Goal: Entertainment & Leisure: Browse casually

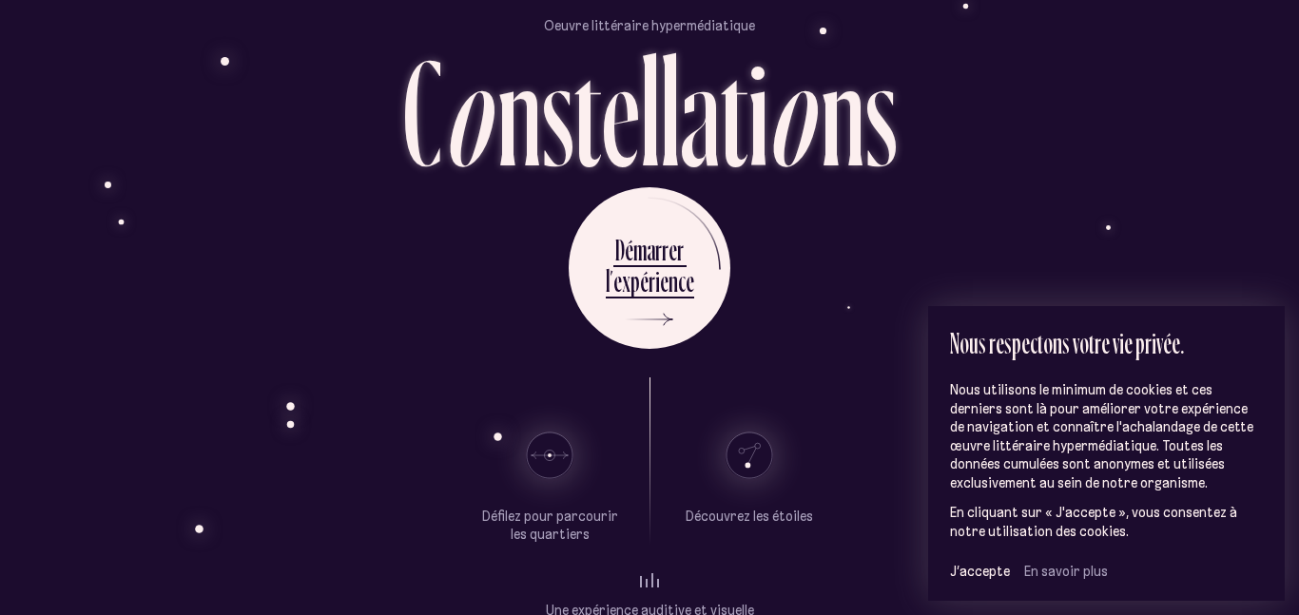
scroll to position [111, 0]
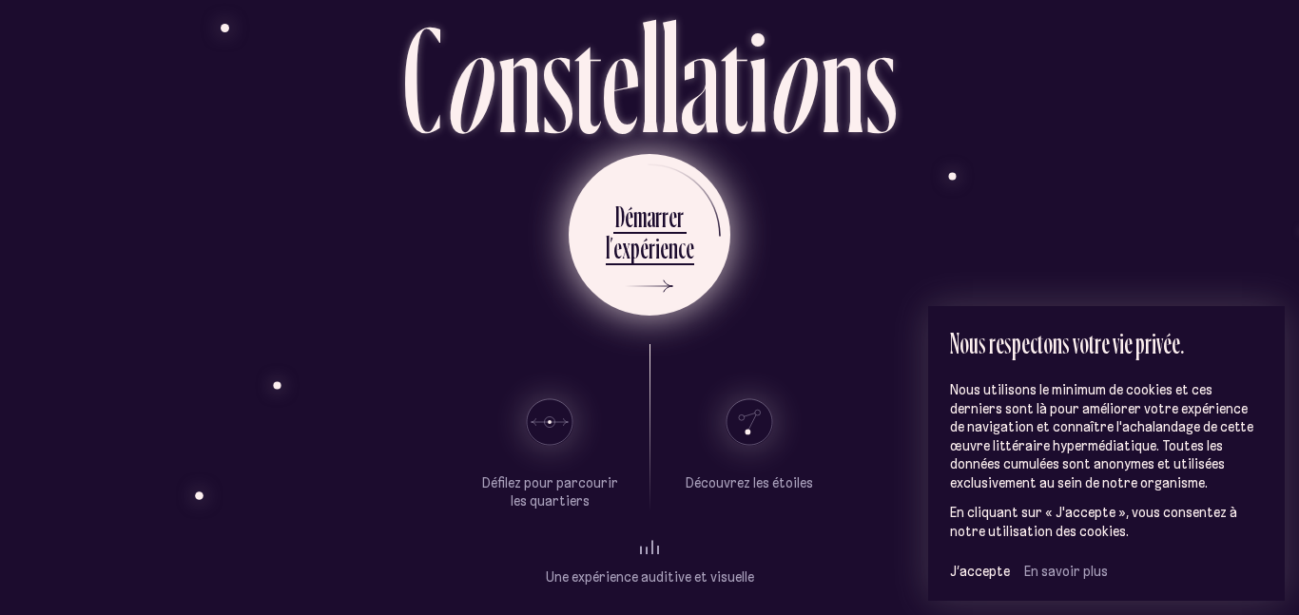
click at [666, 270] on div "l ’ e x p é r i e n c e" at bounding box center [650, 250] width 88 height 43
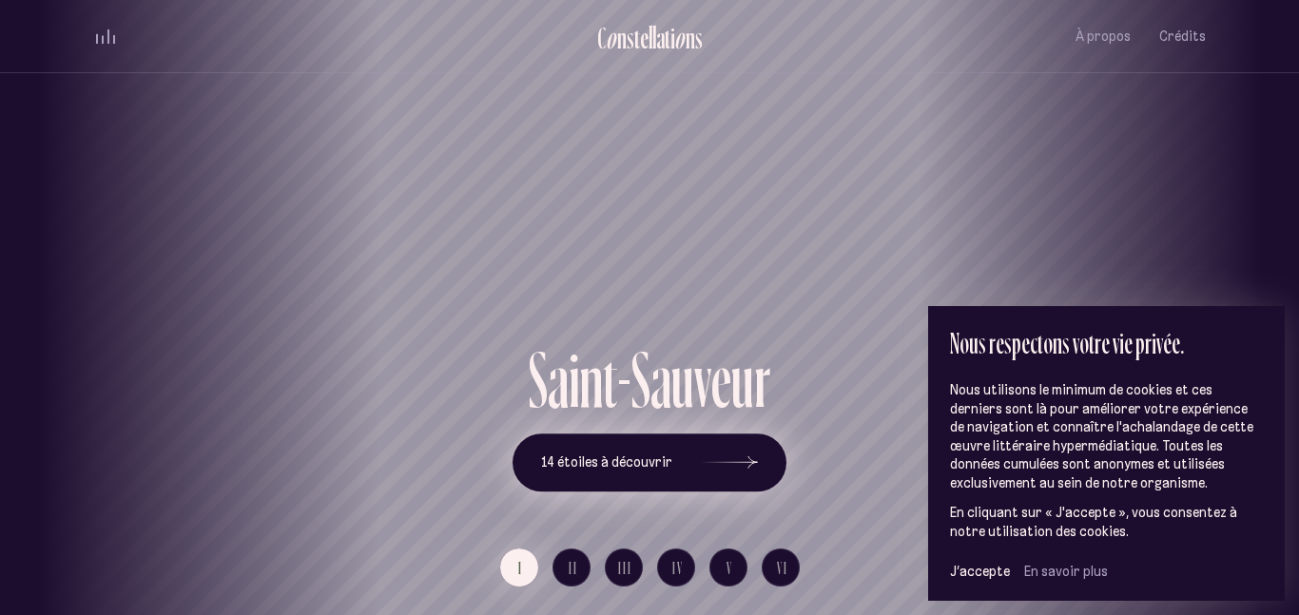
click at [754, 450] on icon at bounding box center [729, 463] width 57 height 143
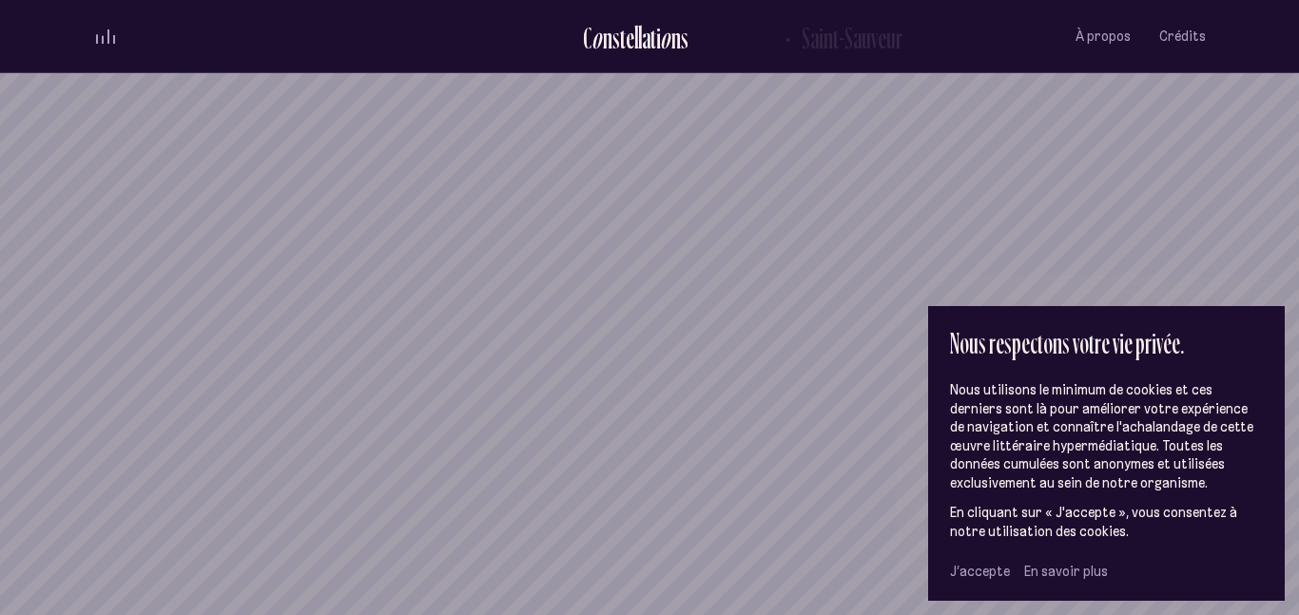
click at [979, 571] on span "J’accepte" at bounding box center [980, 571] width 60 height 17
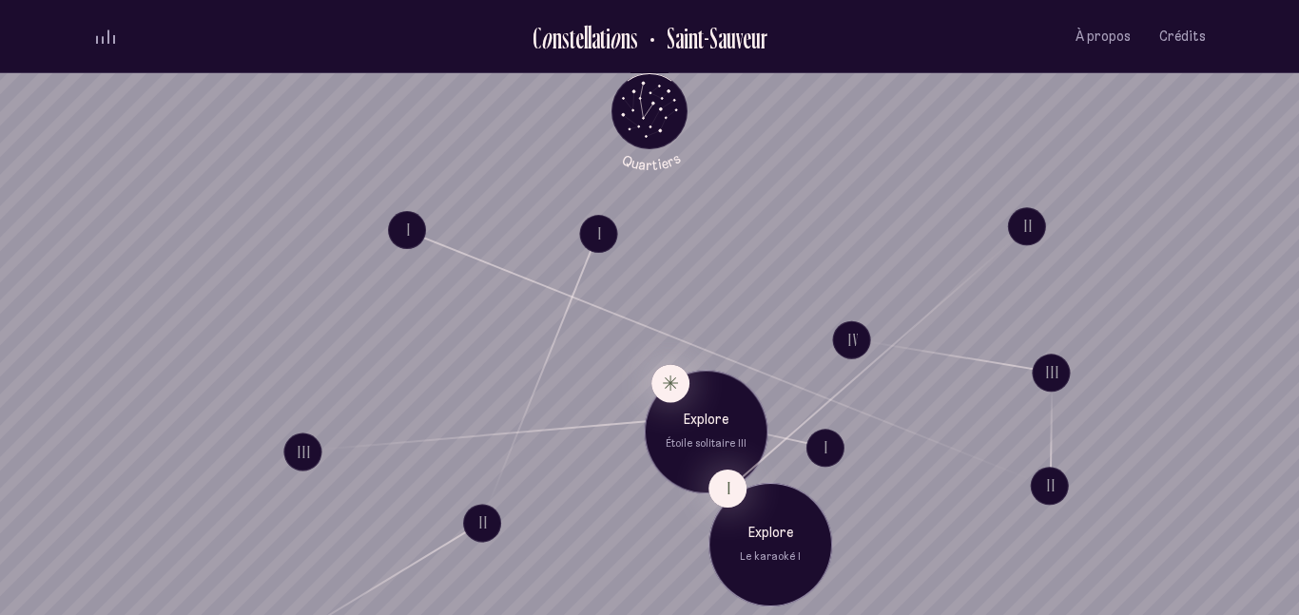
click at [758, 533] on p "Explore" at bounding box center [770, 533] width 95 height 19
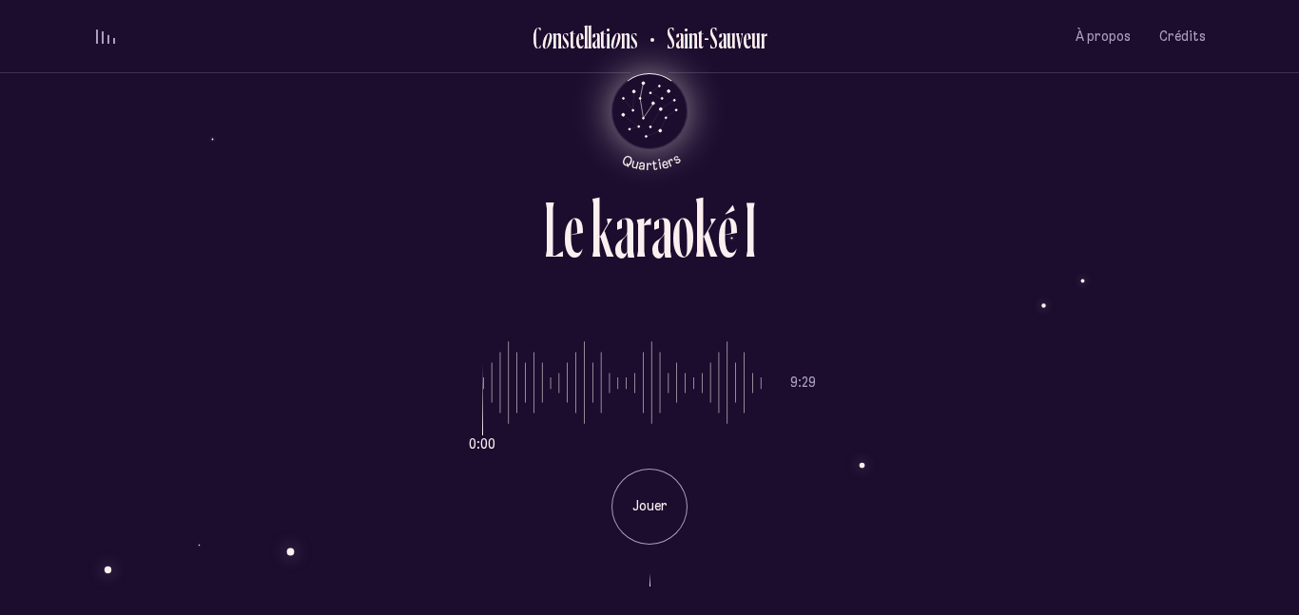
click at [645, 117] on icon "Quartiers" at bounding box center [649, 142] width 111 height 58
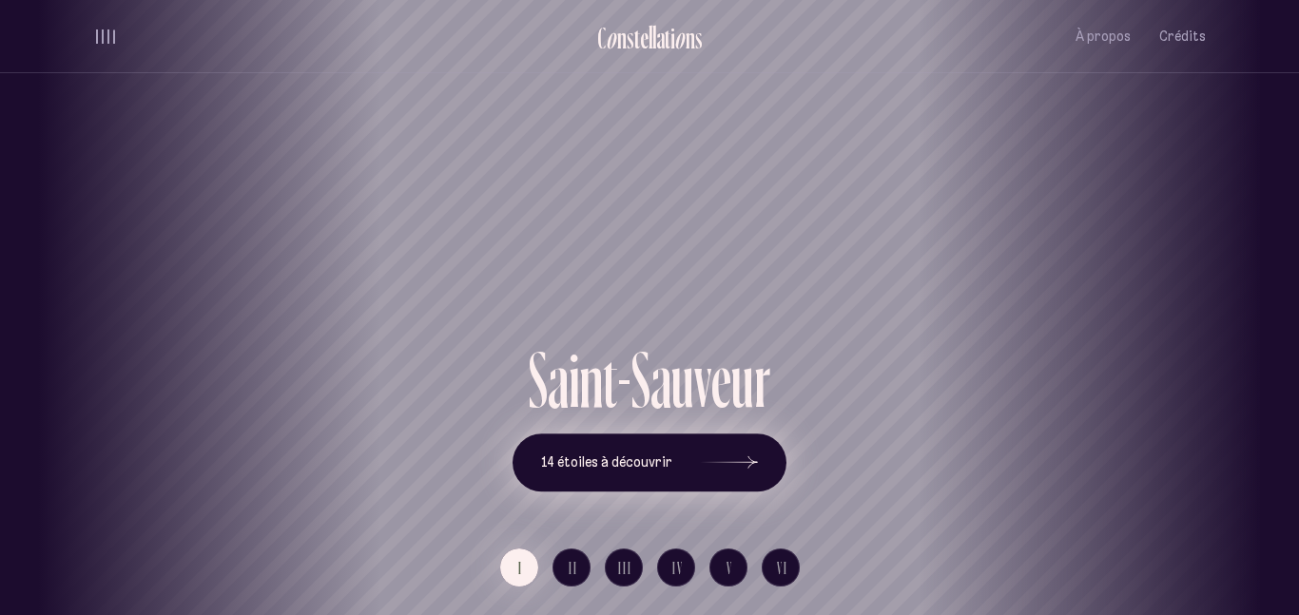
click at [744, 468] on icon at bounding box center [729, 463] width 57 height 143
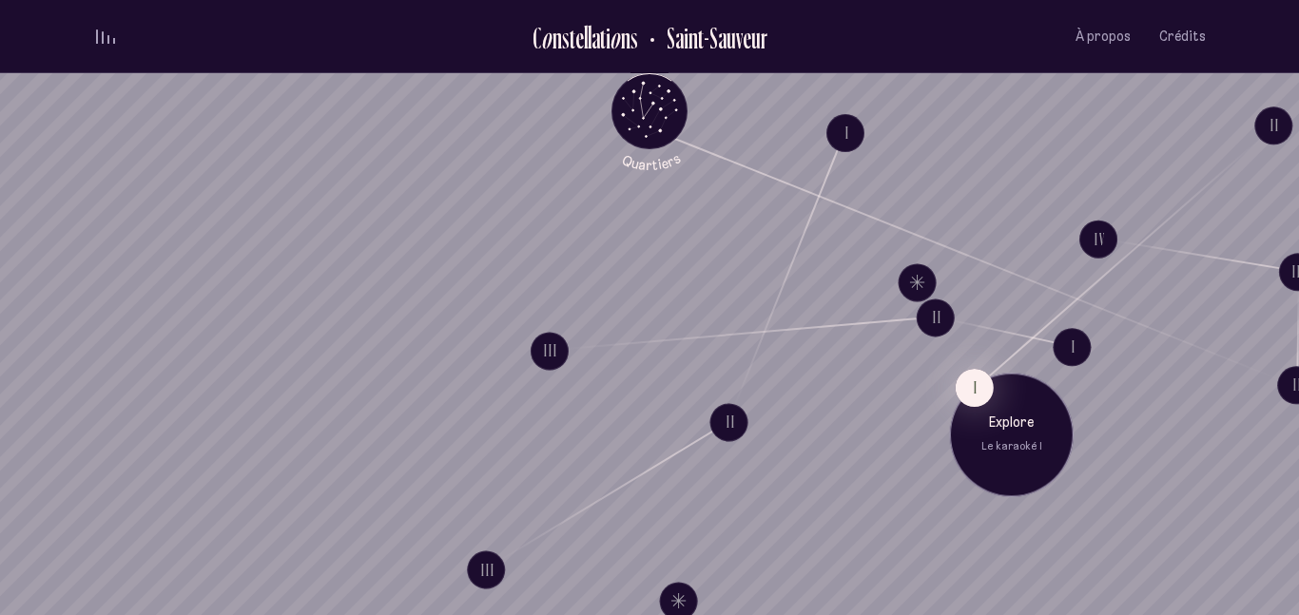
click at [995, 431] on p "Explore" at bounding box center [1011, 424] width 95 height 19
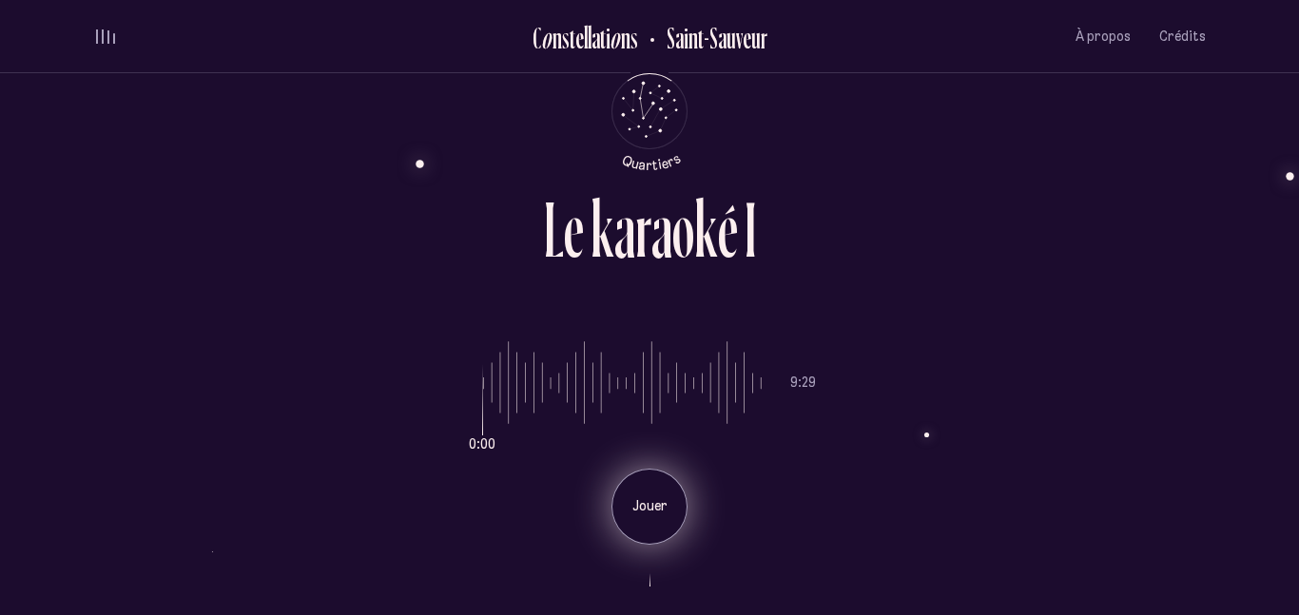
click at [639, 508] on p "Jouer" at bounding box center [650, 506] width 48 height 19
click at [651, 497] on p "Pause" at bounding box center [650, 506] width 48 height 19
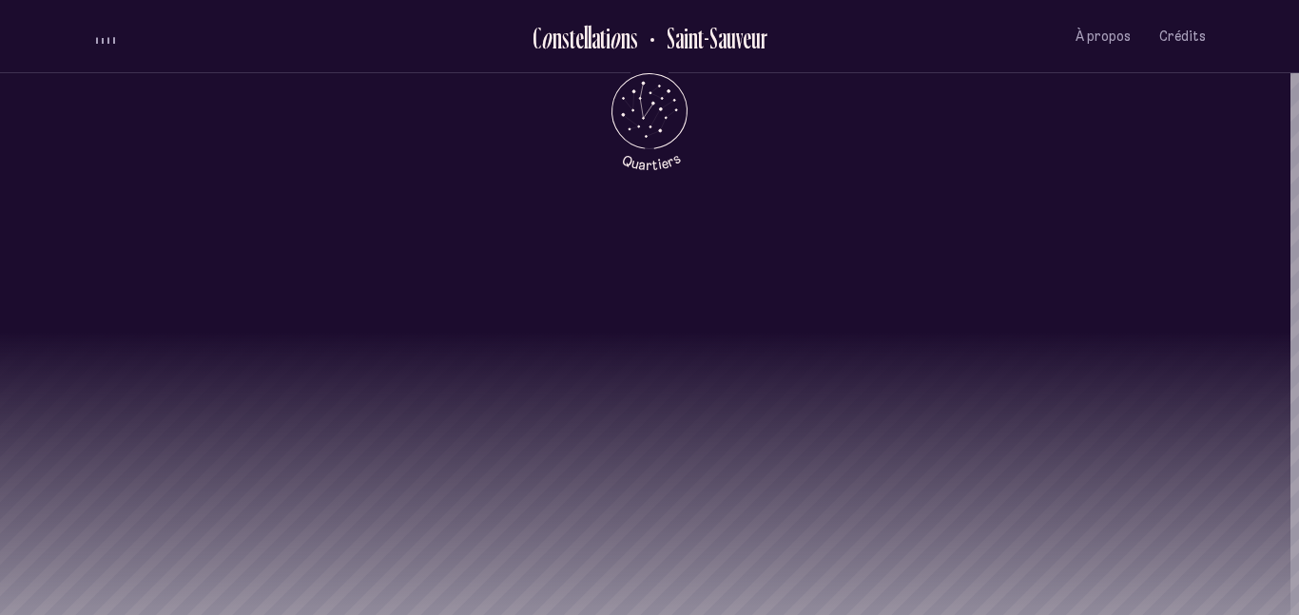
scroll to position [1355, 9]
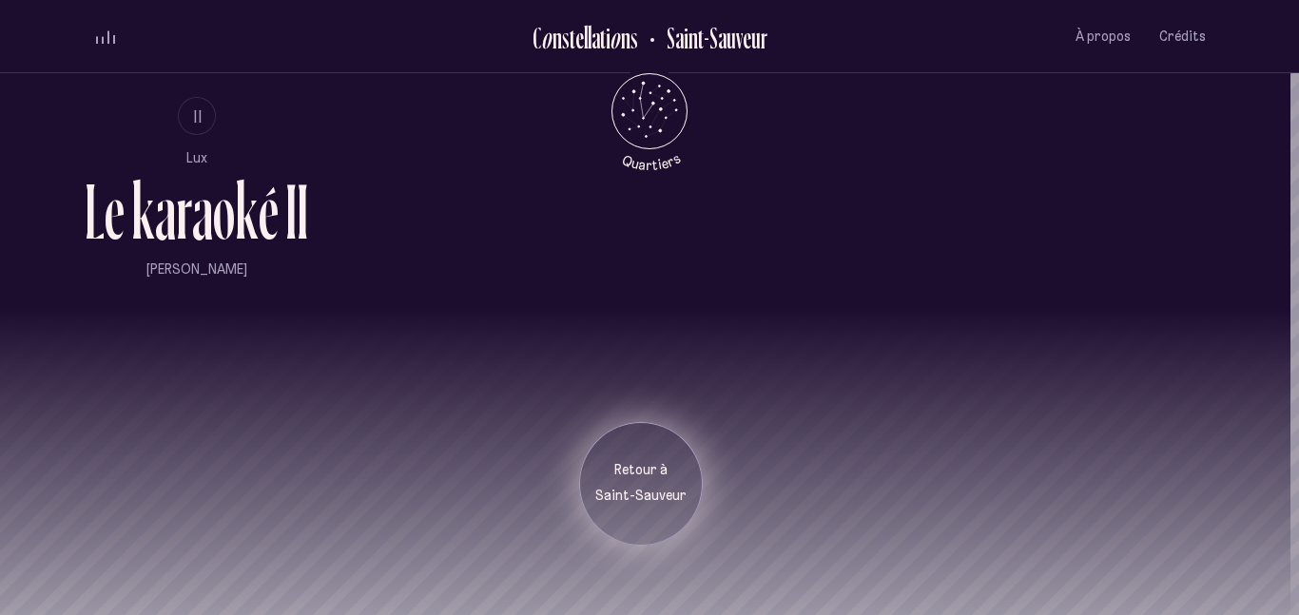
click at [674, 473] on p "Retour à" at bounding box center [640, 470] width 95 height 19
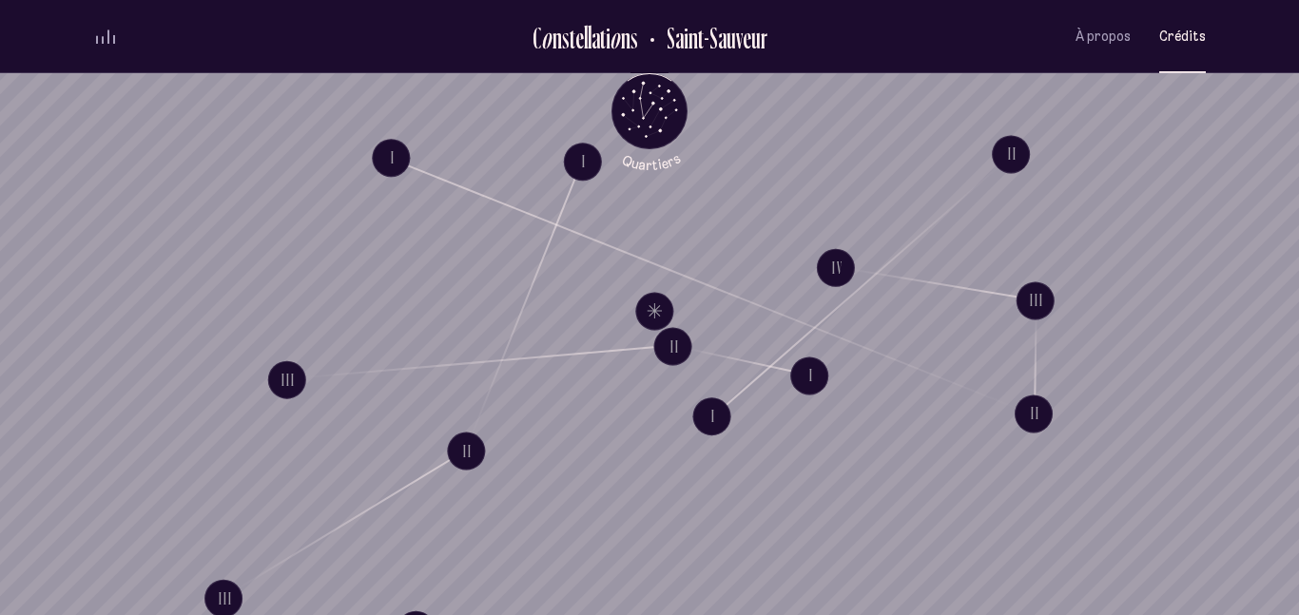
click at [1176, 41] on span "Crédits" at bounding box center [1182, 37] width 47 height 16
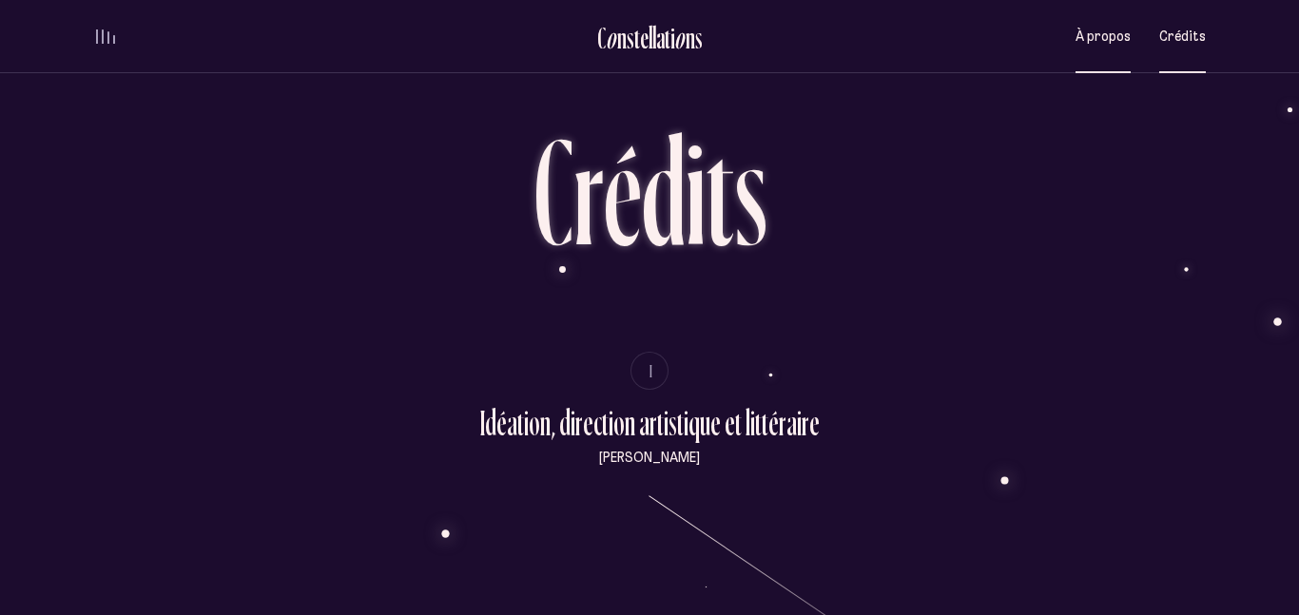
click at [1079, 37] on span "À propos" at bounding box center [1102, 37] width 55 height 16
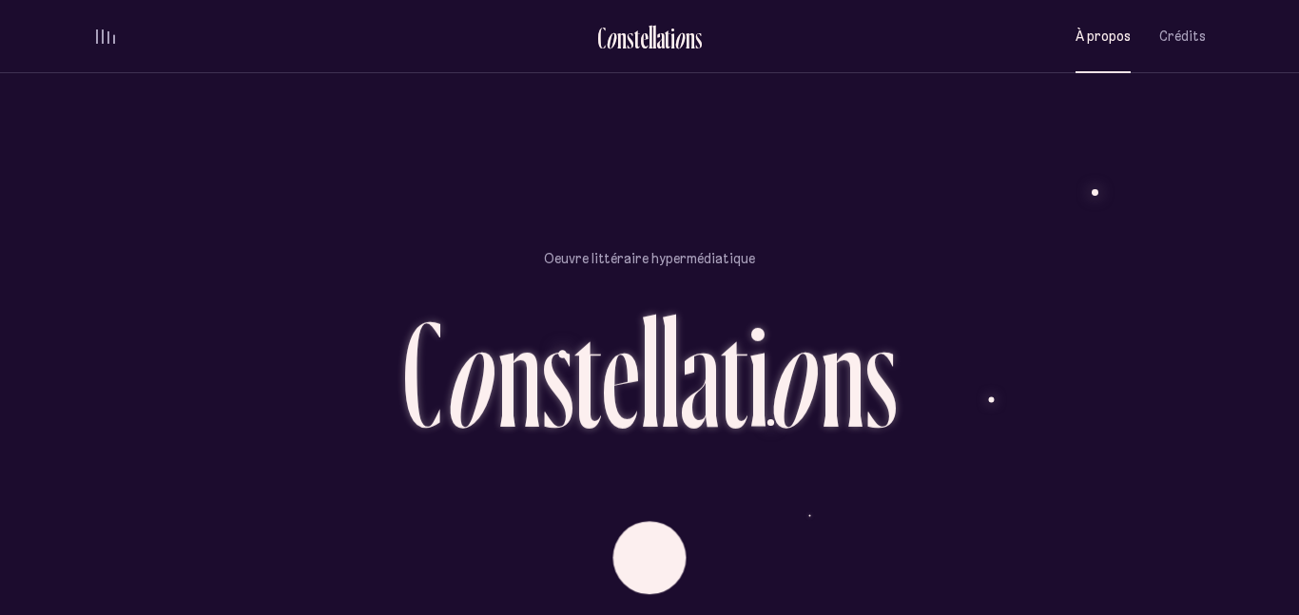
scroll to position [1667, 0]
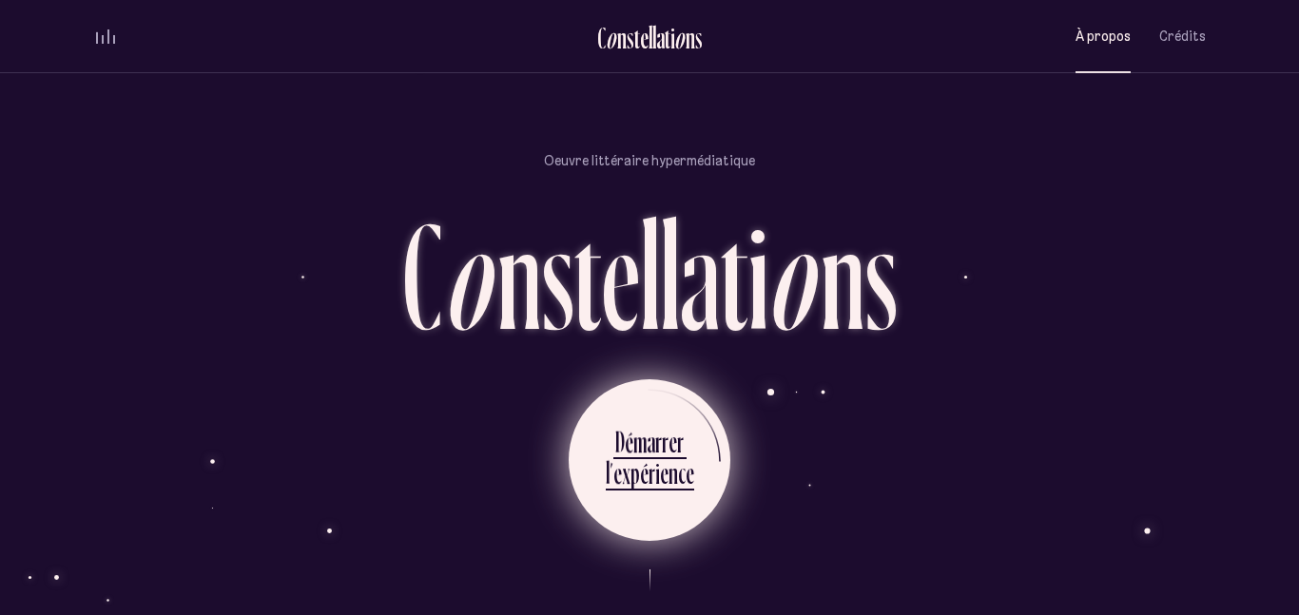
click at [640, 454] on div "é" at bounding box center [644, 472] width 9 height 37
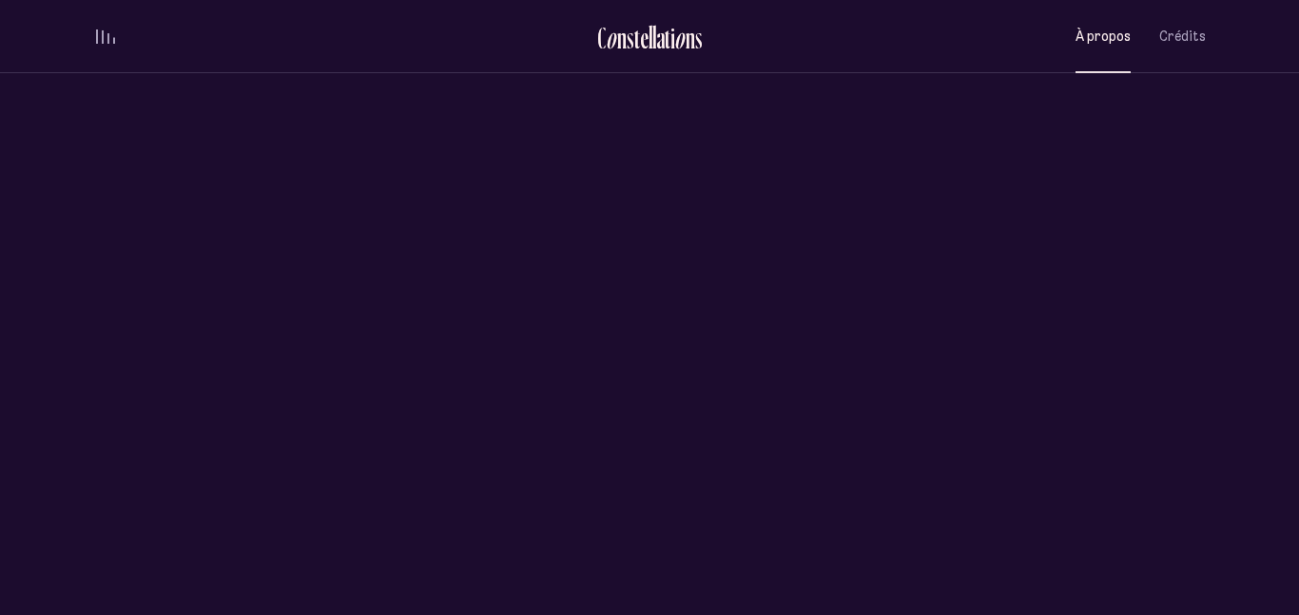
scroll to position [0, 0]
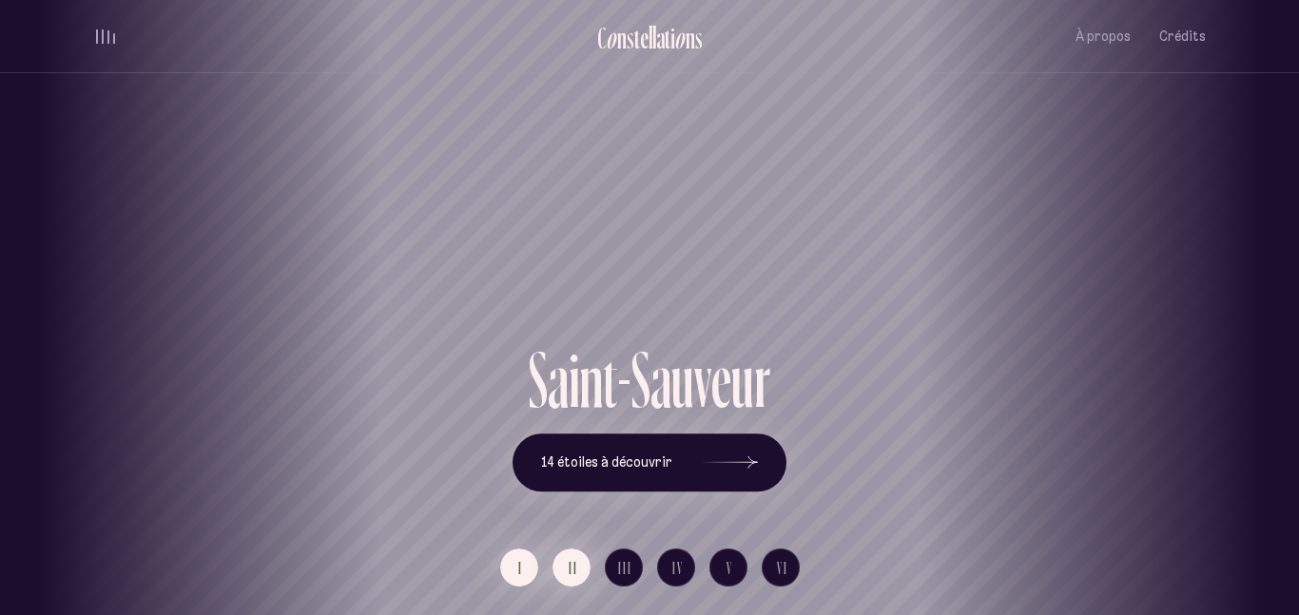
click at [585, 560] on button "II" at bounding box center [571, 568] width 38 height 38
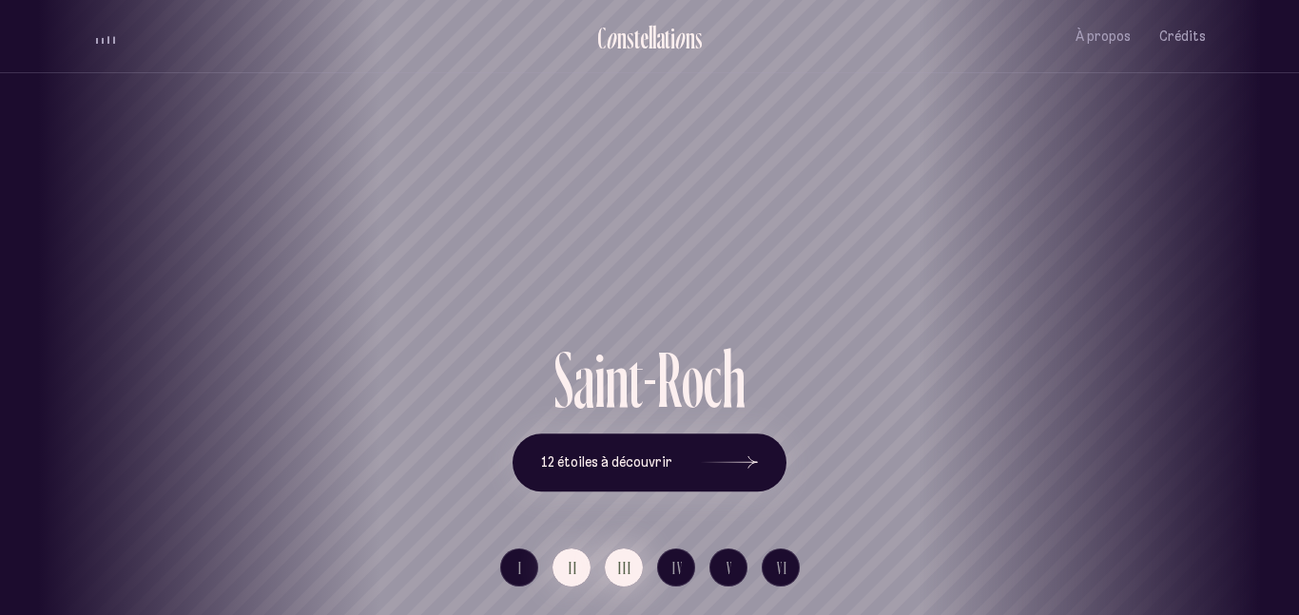
click at [635, 568] on button "III" at bounding box center [624, 568] width 38 height 38
click at [672, 568] on span "IV" at bounding box center [677, 568] width 11 height 16
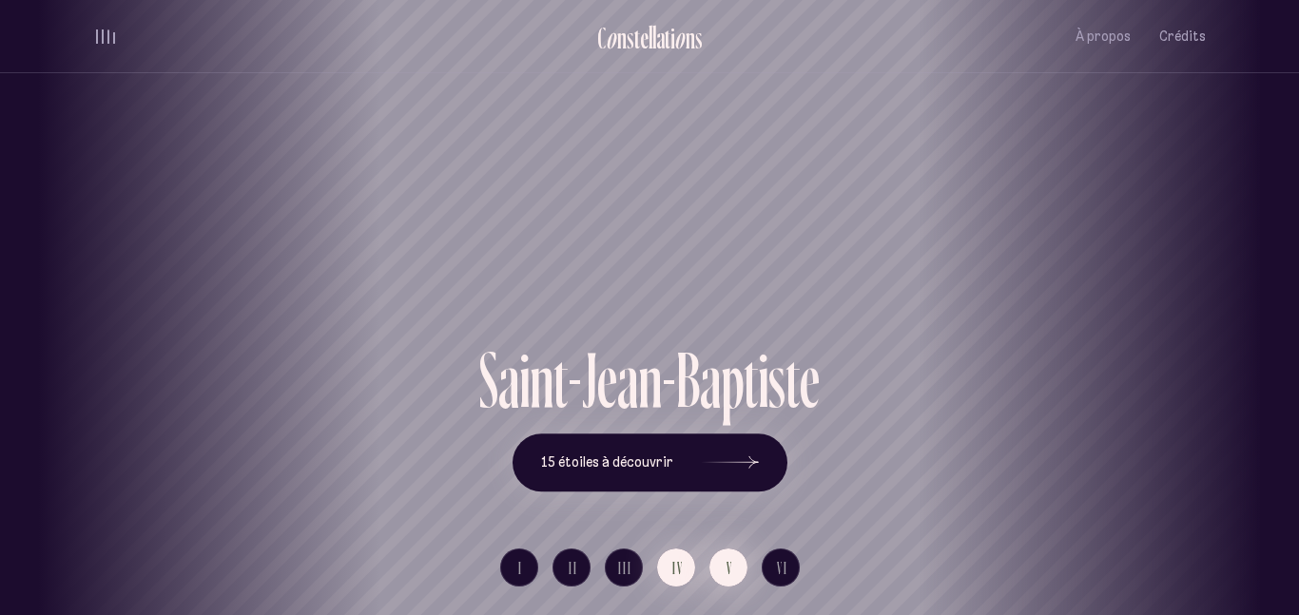
click at [729, 567] on span "V" at bounding box center [729, 568] width 7 height 16
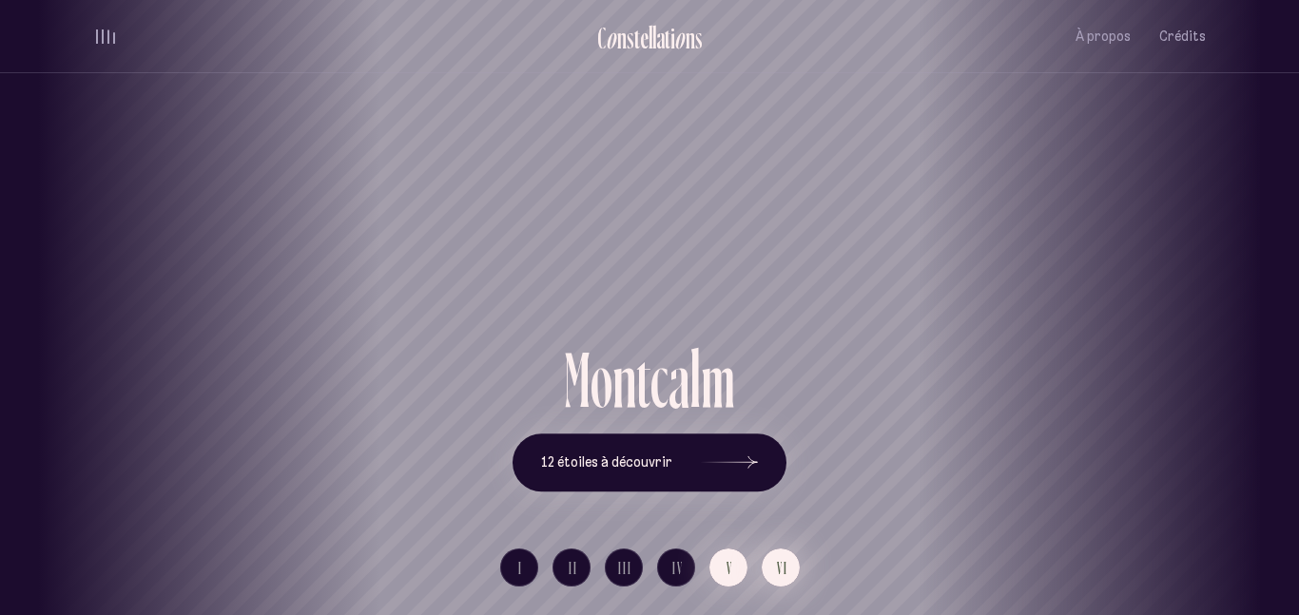
click at [780, 567] on span "VI" at bounding box center [782, 568] width 11 height 16
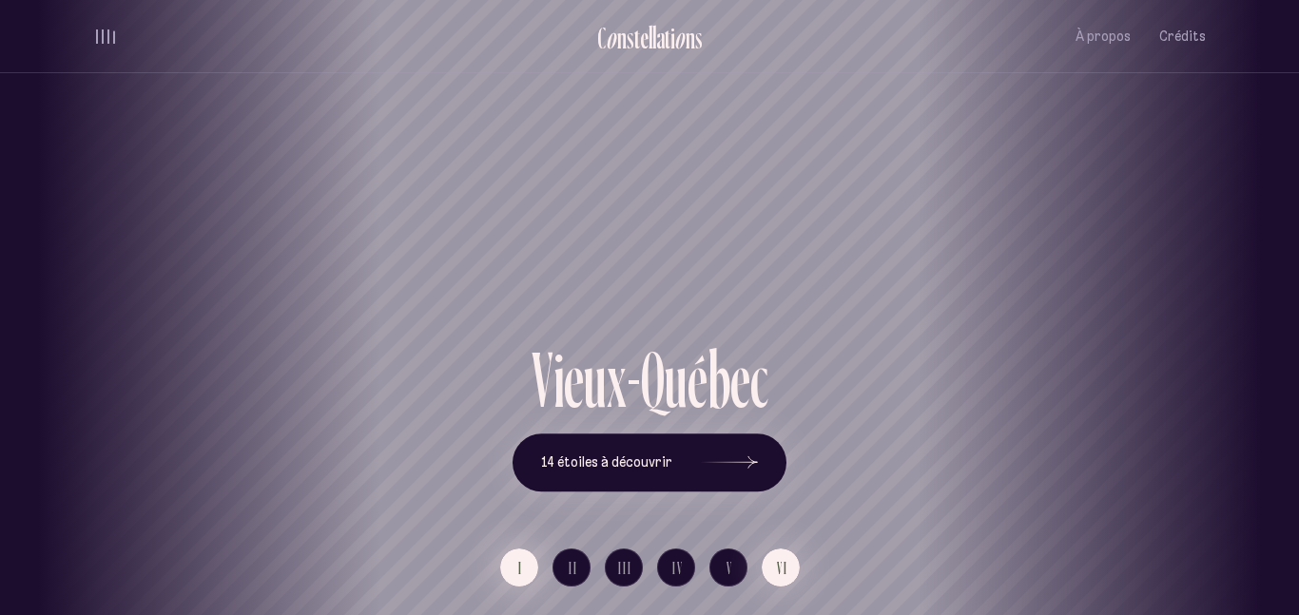
click at [519, 576] on span "I" at bounding box center [520, 568] width 5 height 16
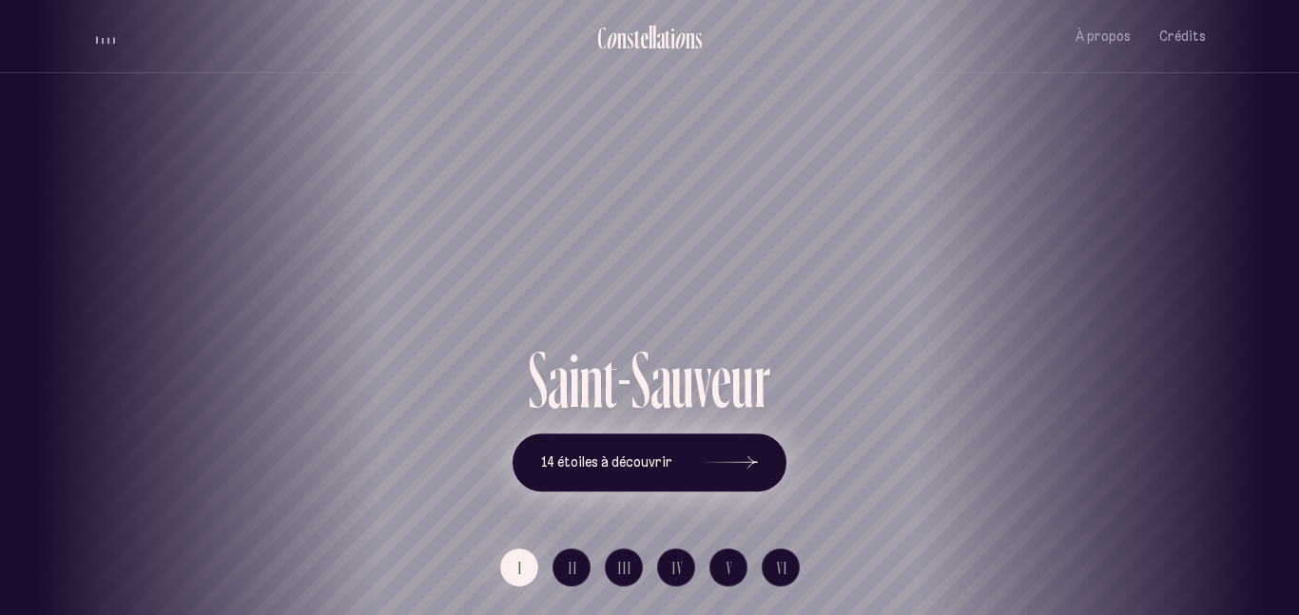
click at [755, 462] on use at bounding box center [753, 462] width 10 height 12
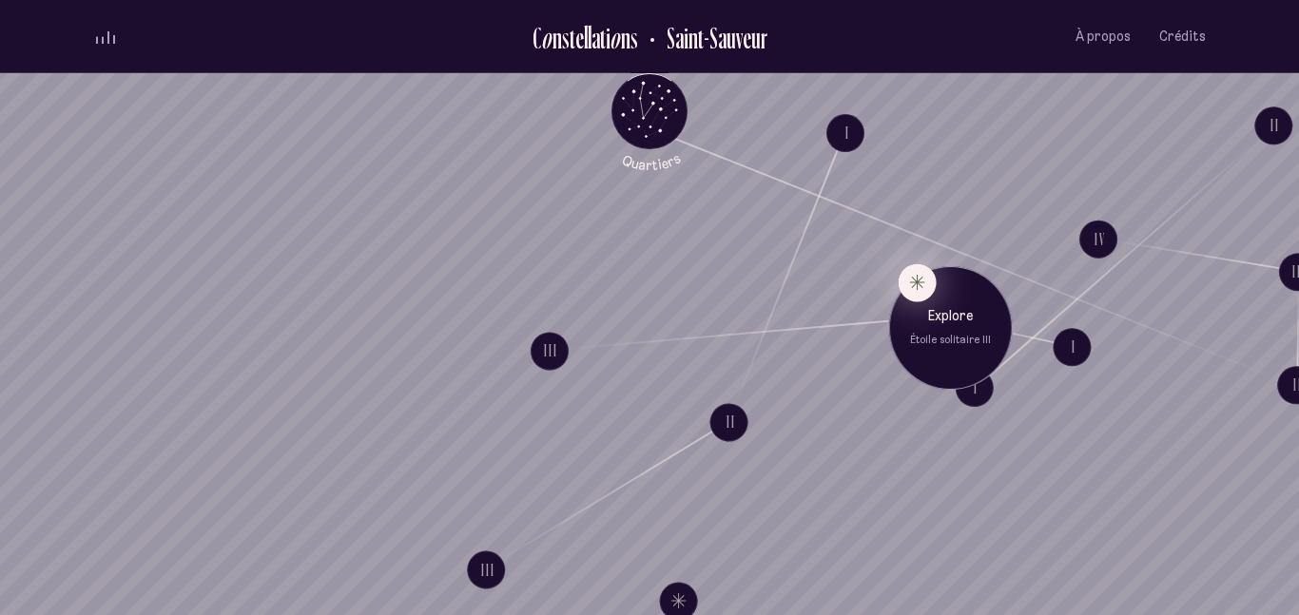
click at [917, 284] on button "Explore Étoile solitaire III" at bounding box center [917, 282] width 38 height 38
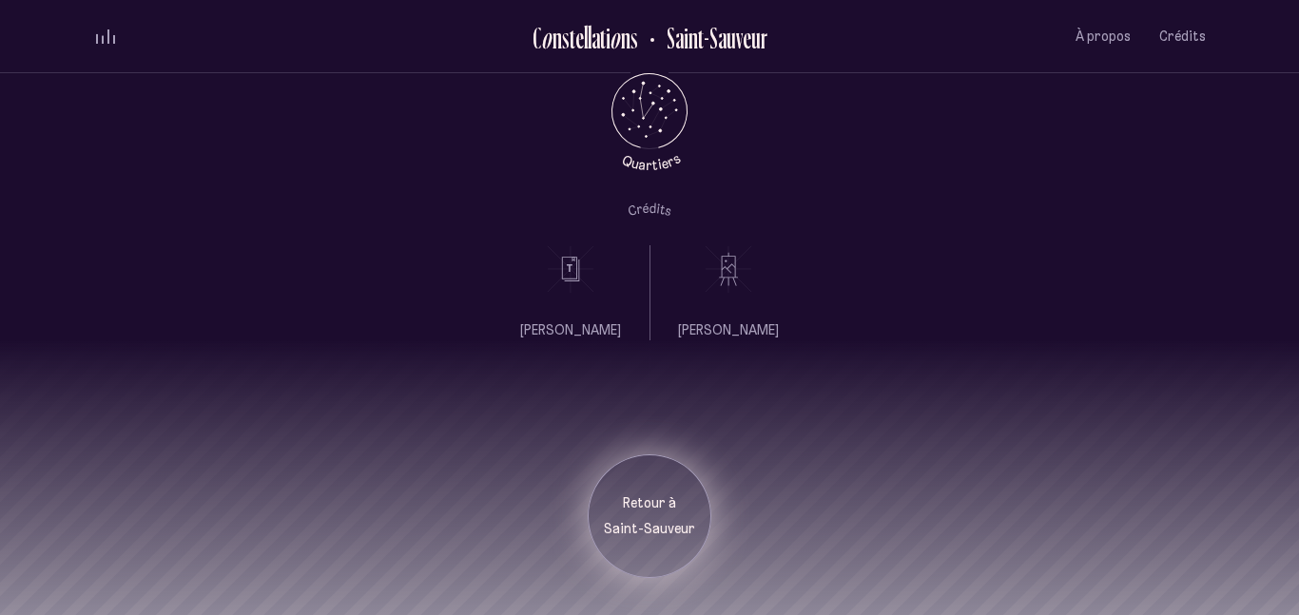
click at [653, 546] on div "Retour à [GEOGRAPHIC_DATA]" at bounding box center [650, 516] width 124 height 124
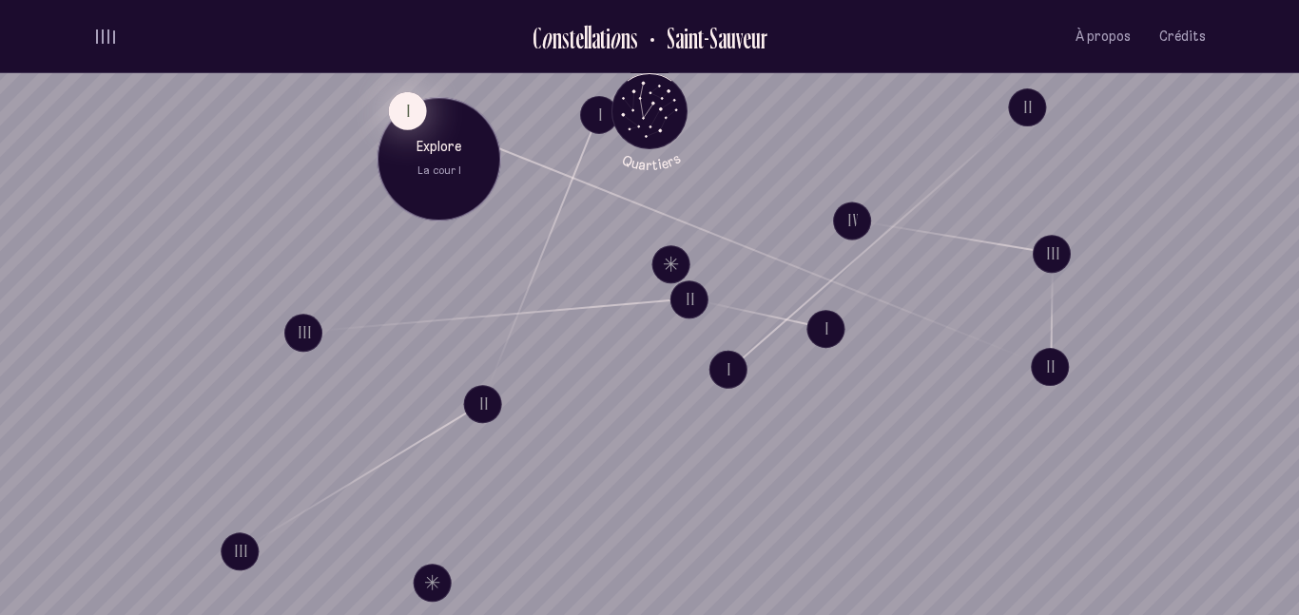
click at [411, 107] on button "I" at bounding box center [408, 110] width 38 height 38
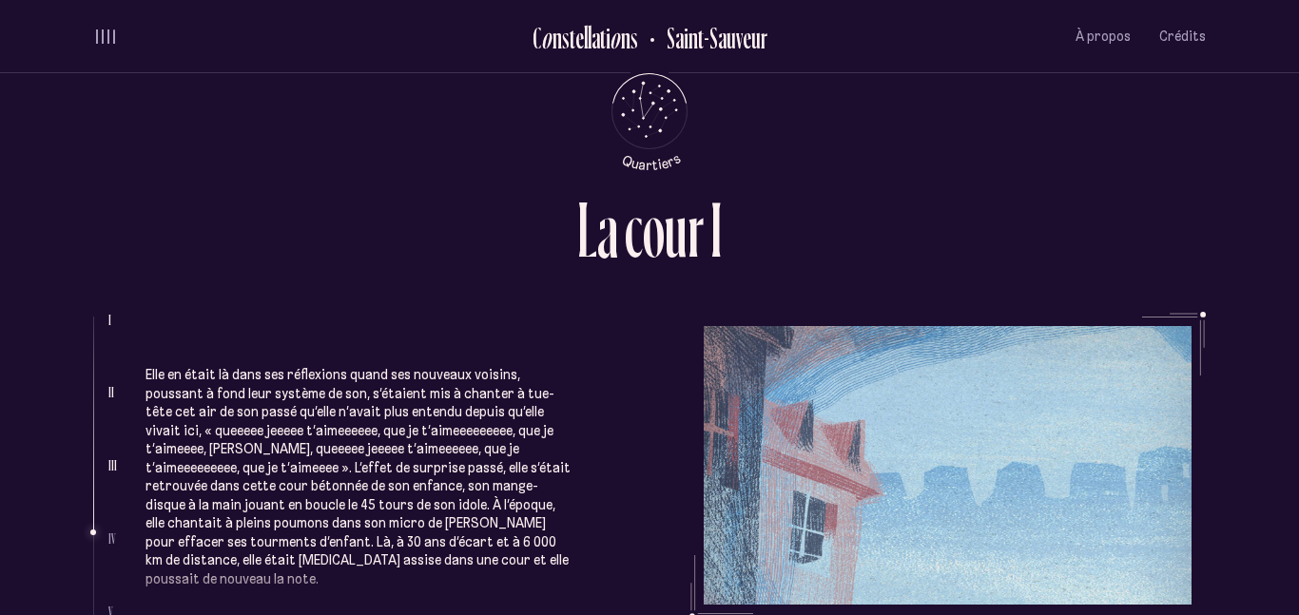
scroll to position [1697, 0]
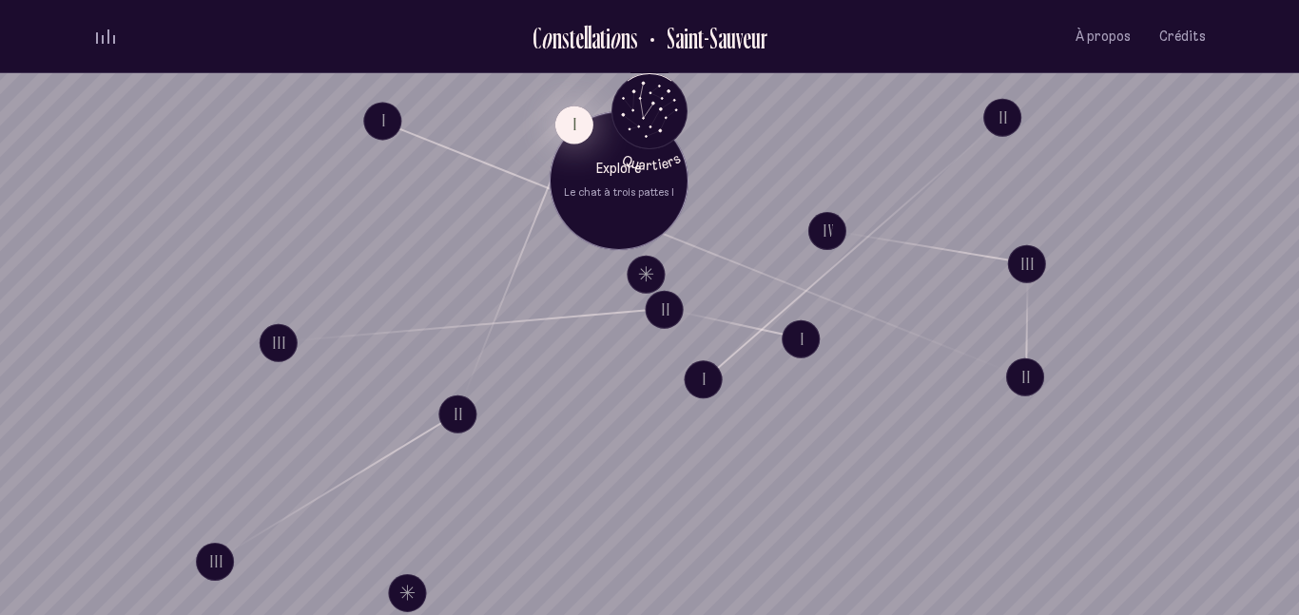
click at [568, 117] on button "I" at bounding box center [574, 125] width 38 height 38
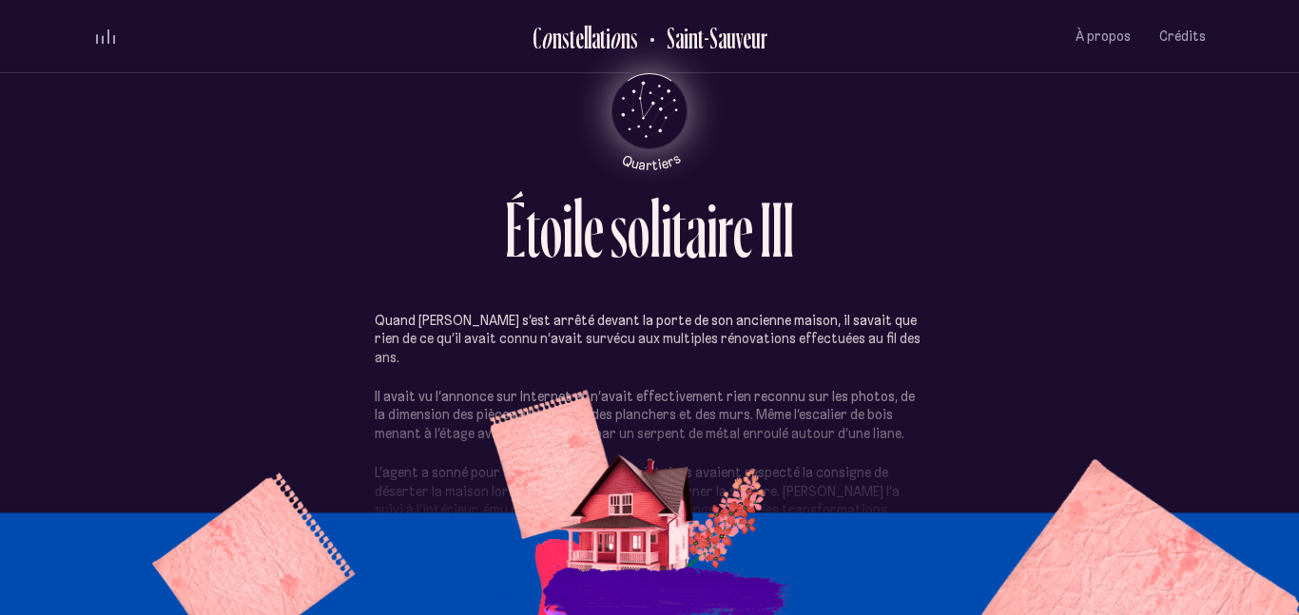
click at [641, 123] on icon "Quartiers" at bounding box center [649, 142] width 111 height 58
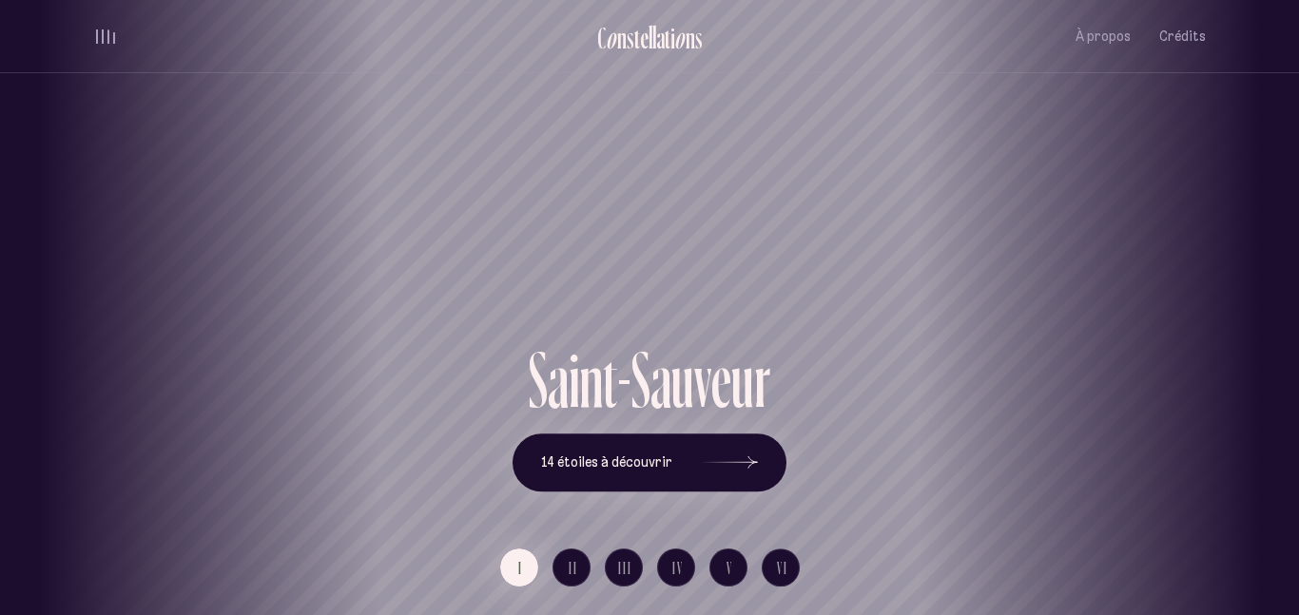
click at [756, 453] on div "[GEOGRAPHIC_DATA] [GEOGRAPHIC_DATA] [GEOGRAPHIC_DATA][PERSON_NAME][GEOGRAPHIC_D…" at bounding box center [649, 307] width 1299 height 615
click at [575, 574] on span "II" at bounding box center [574, 568] width 10 height 16
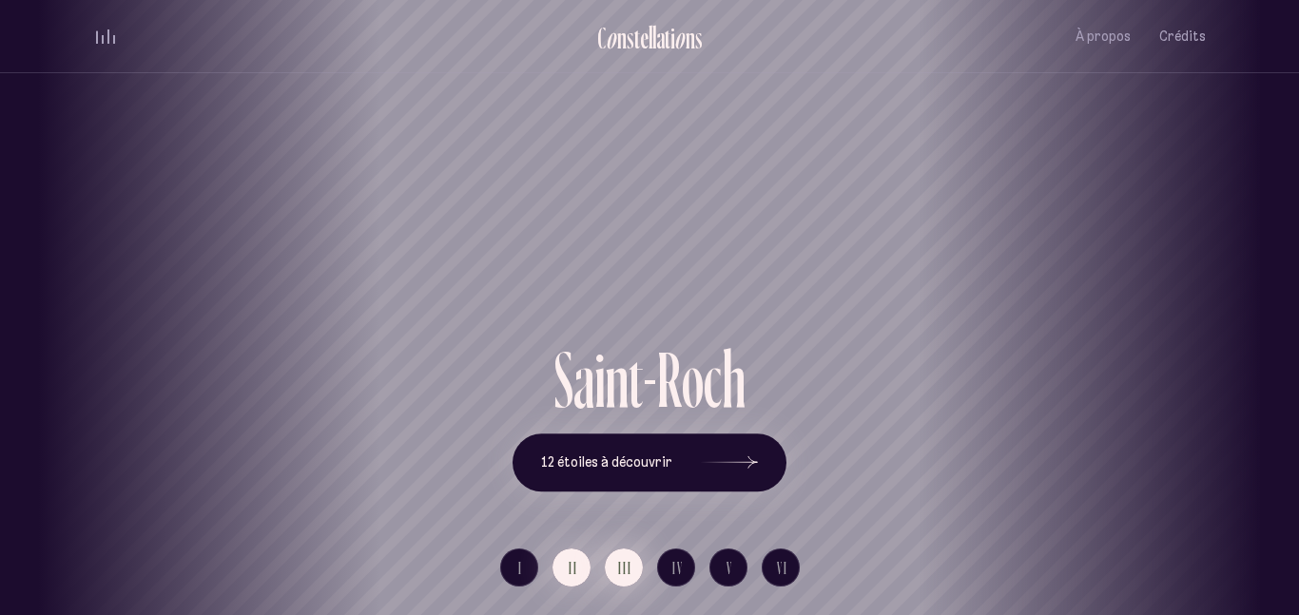
click at [636, 561] on button "III" at bounding box center [624, 568] width 38 height 38
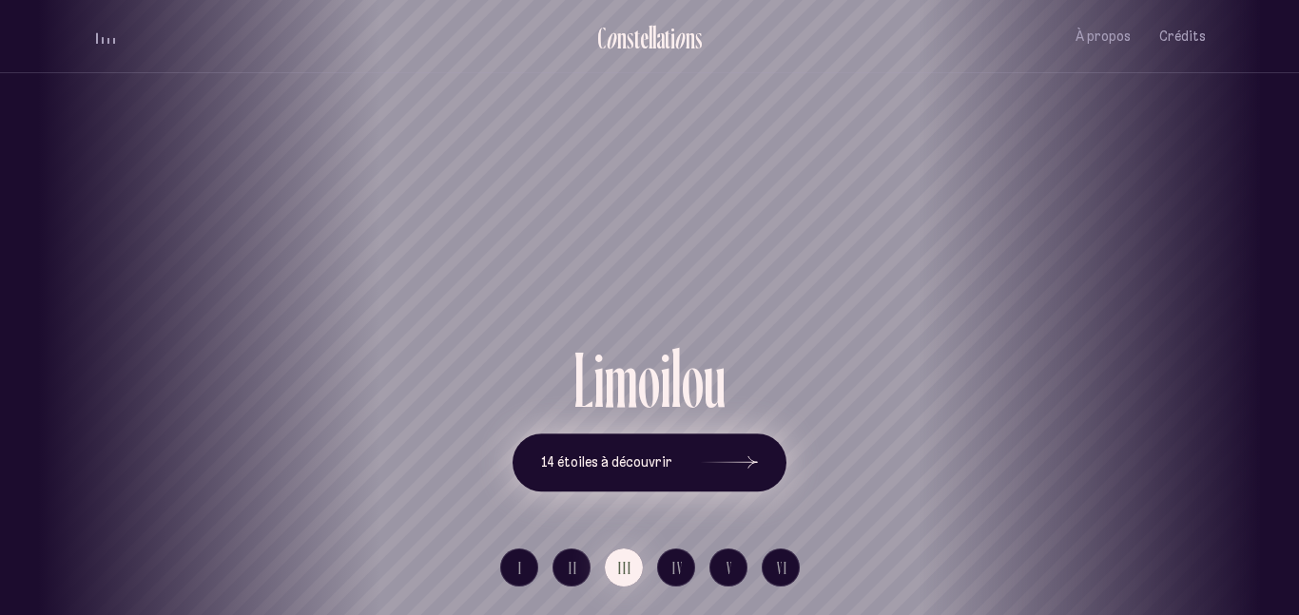
click at [744, 451] on icon at bounding box center [729, 463] width 57 height 143
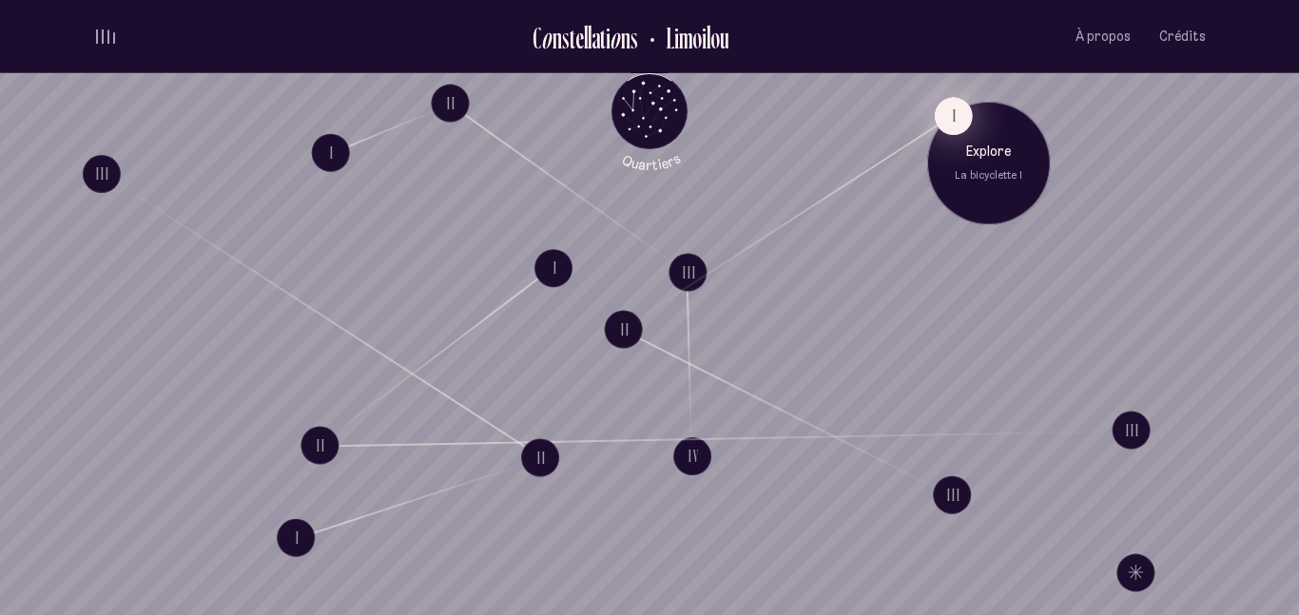
click at [951, 113] on button "I" at bounding box center [954, 116] width 38 height 38
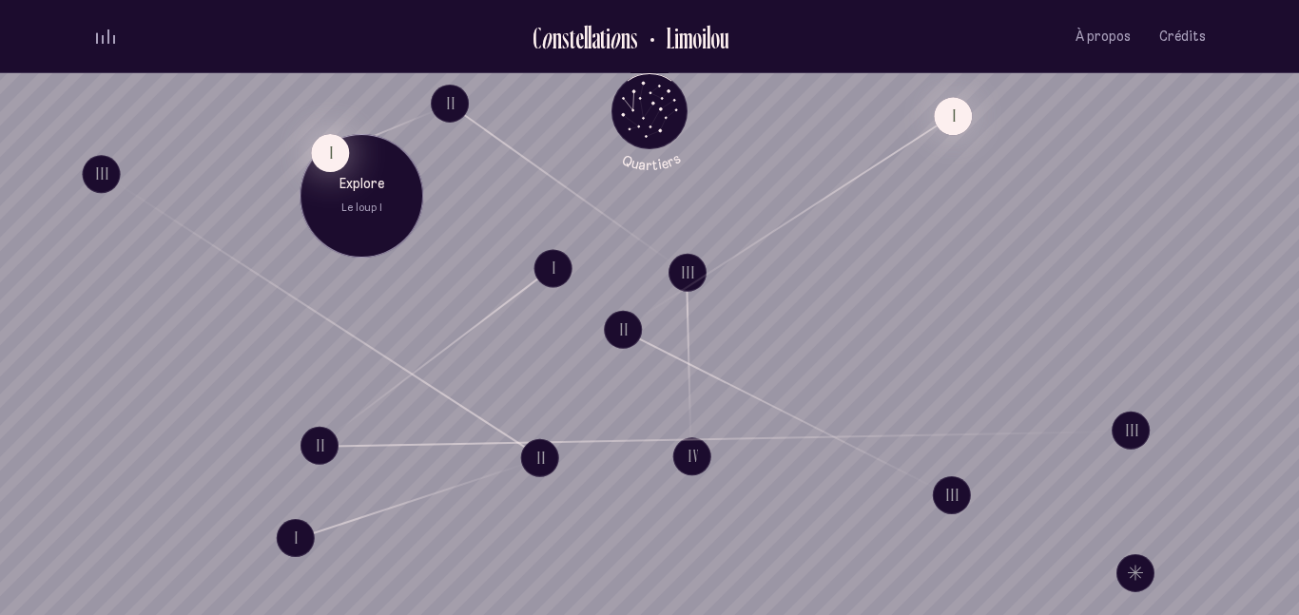
click at [333, 160] on button "I" at bounding box center [330, 153] width 38 height 38
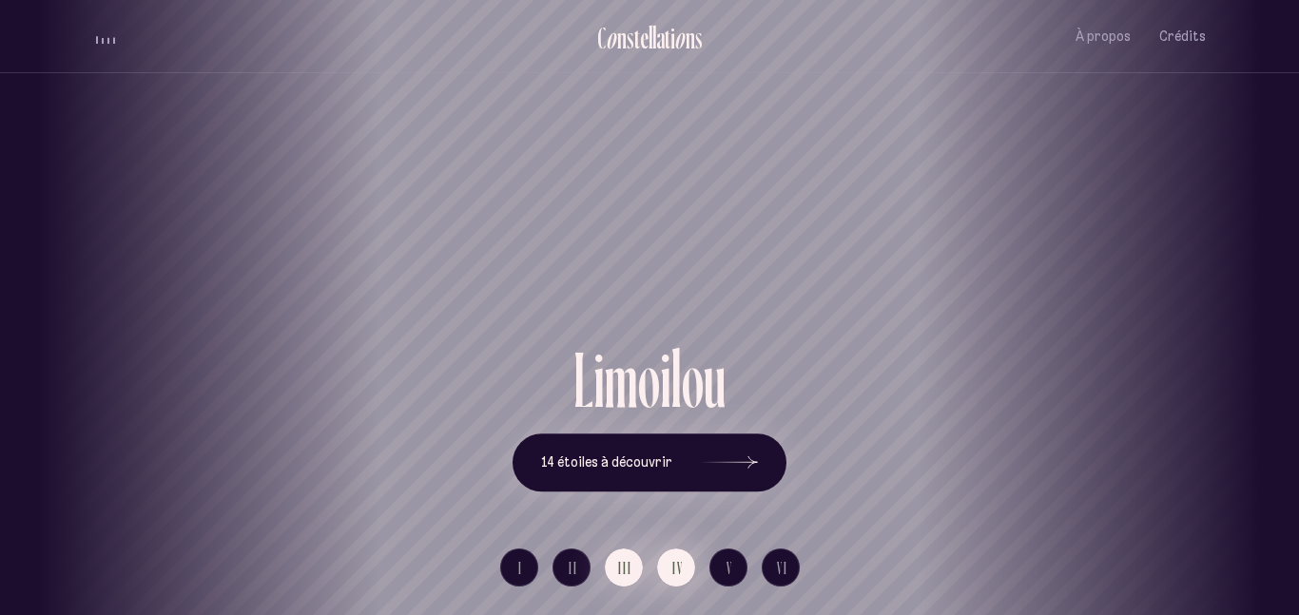
click at [674, 567] on span "IV" at bounding box center [677, 568] width 11 height 16
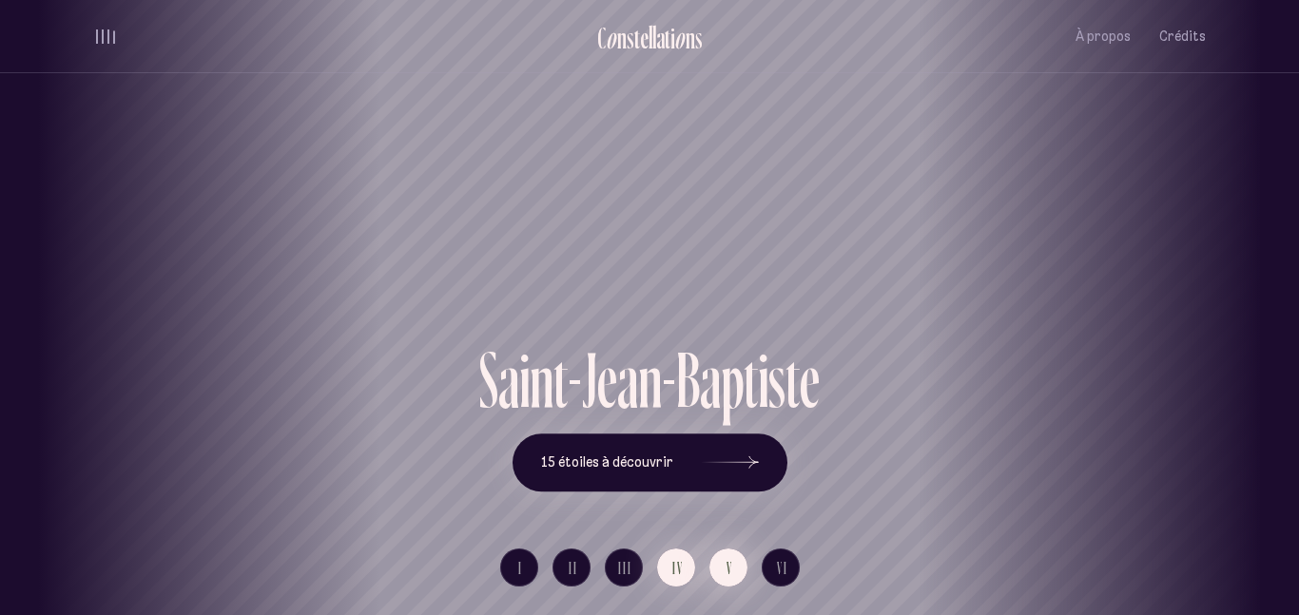
click at [735, 567] on button "V" at bounding box center [728, 568] width 38 height 38
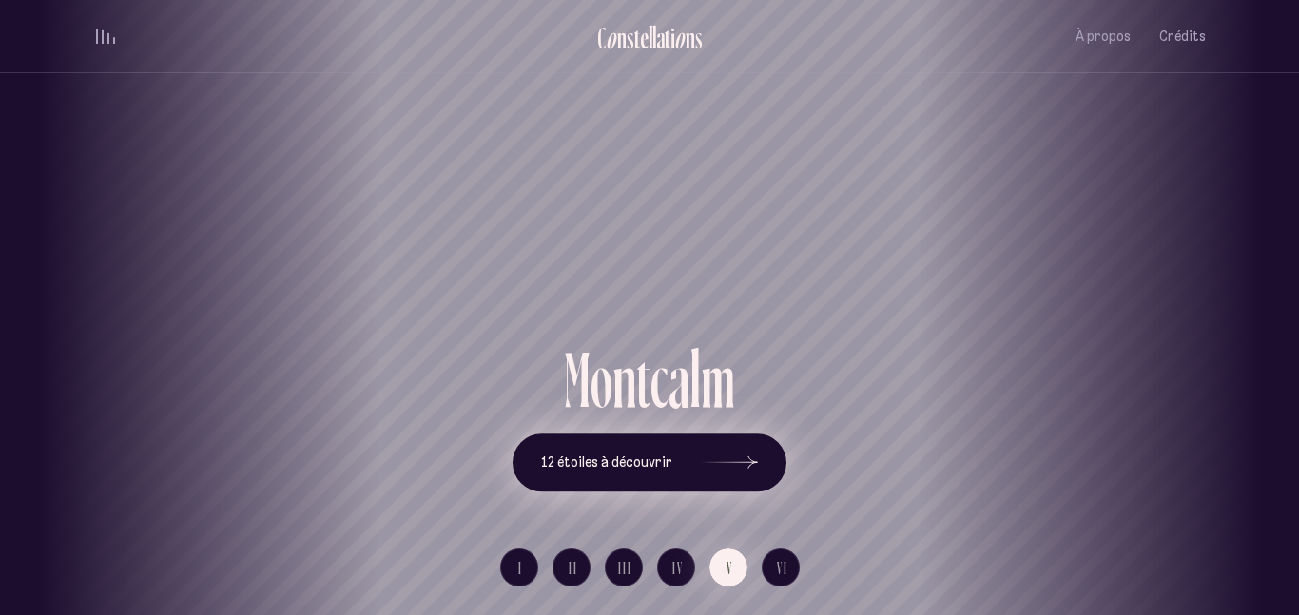
click at [742, 457] on icon at bounding box center [729, 463] width 57 height 143
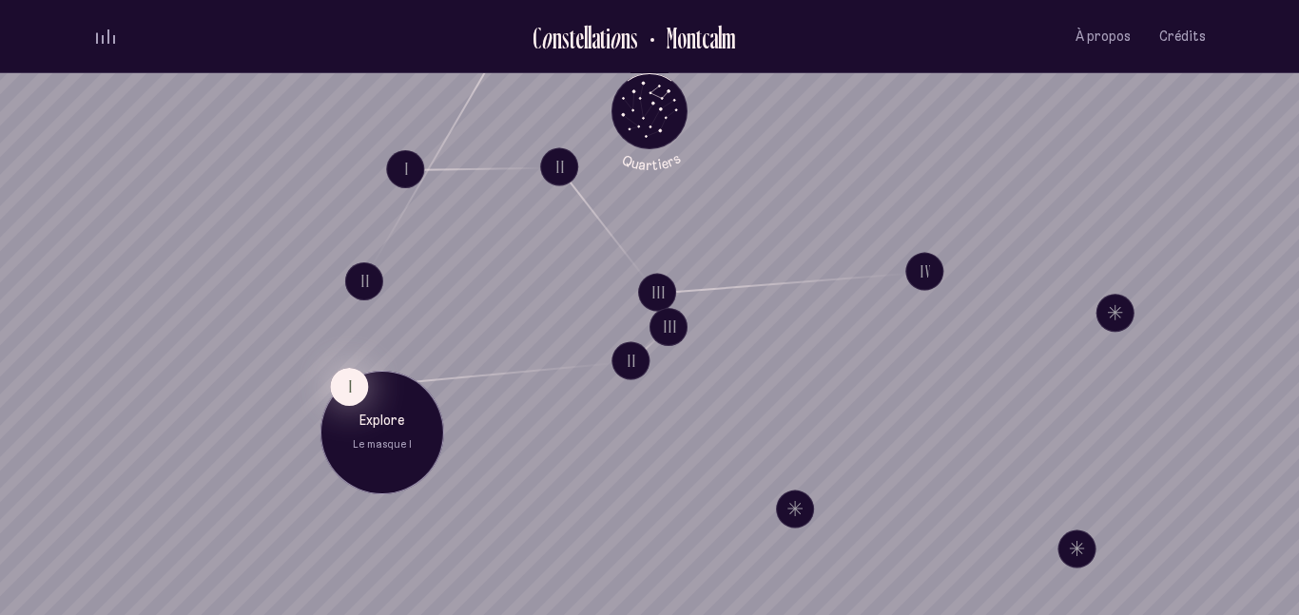
click at [349, 388] on button "I" at bounding box center [349, 386] width 38 height 38
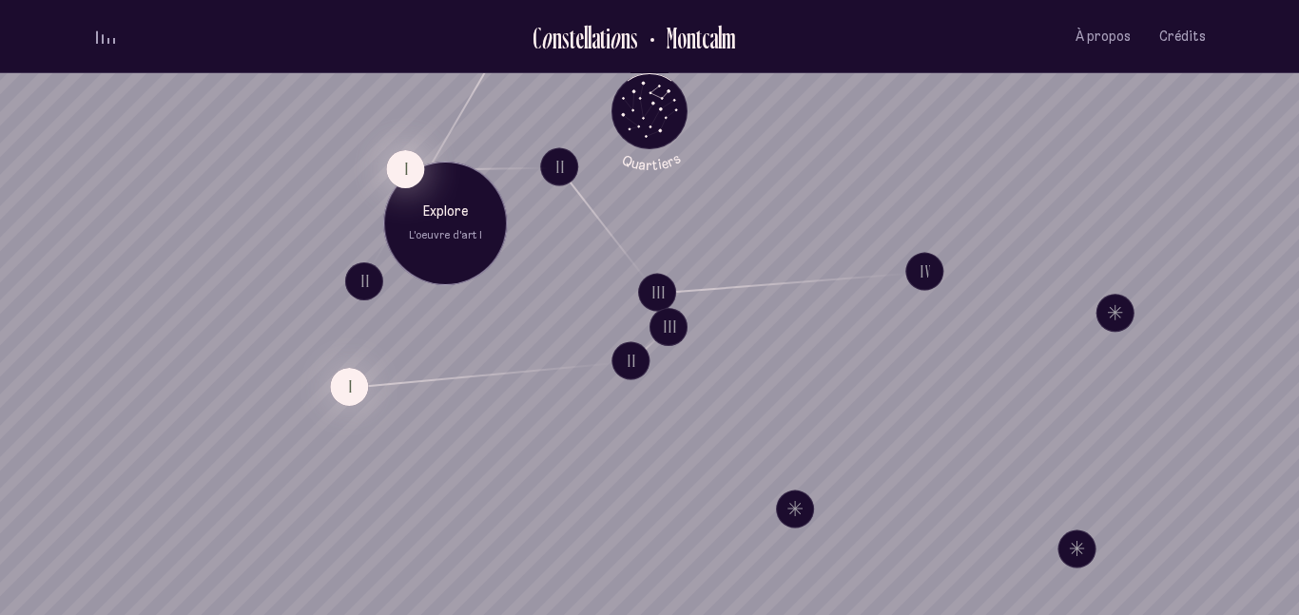
click at [392, 153] on button "I" at bounding box center [405, 168] width 38 height 38
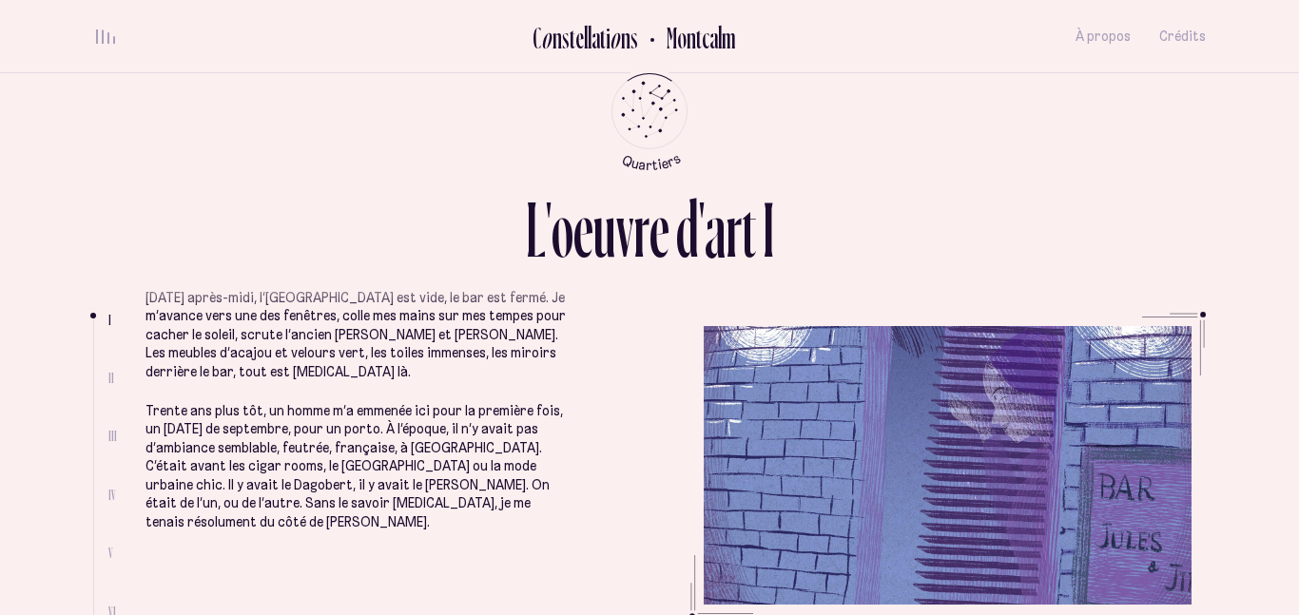
scroll to position [19, 0]
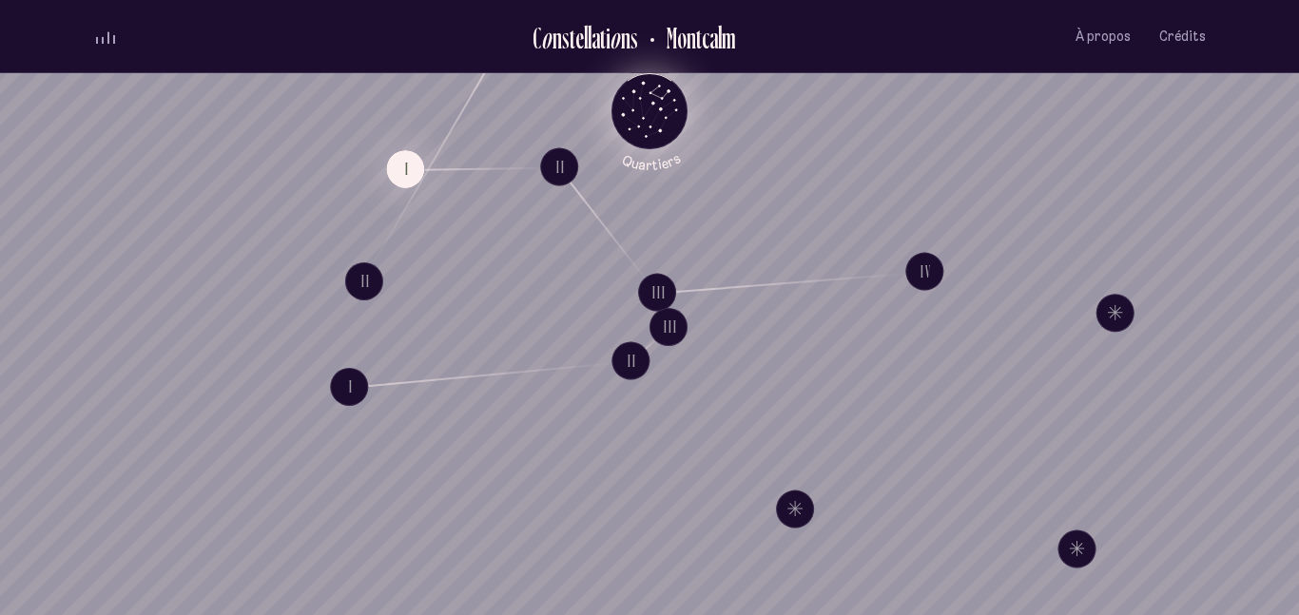
click at [643, 120] on icon "Quartiers" at bounding box center [649, 142] width 111 height 58
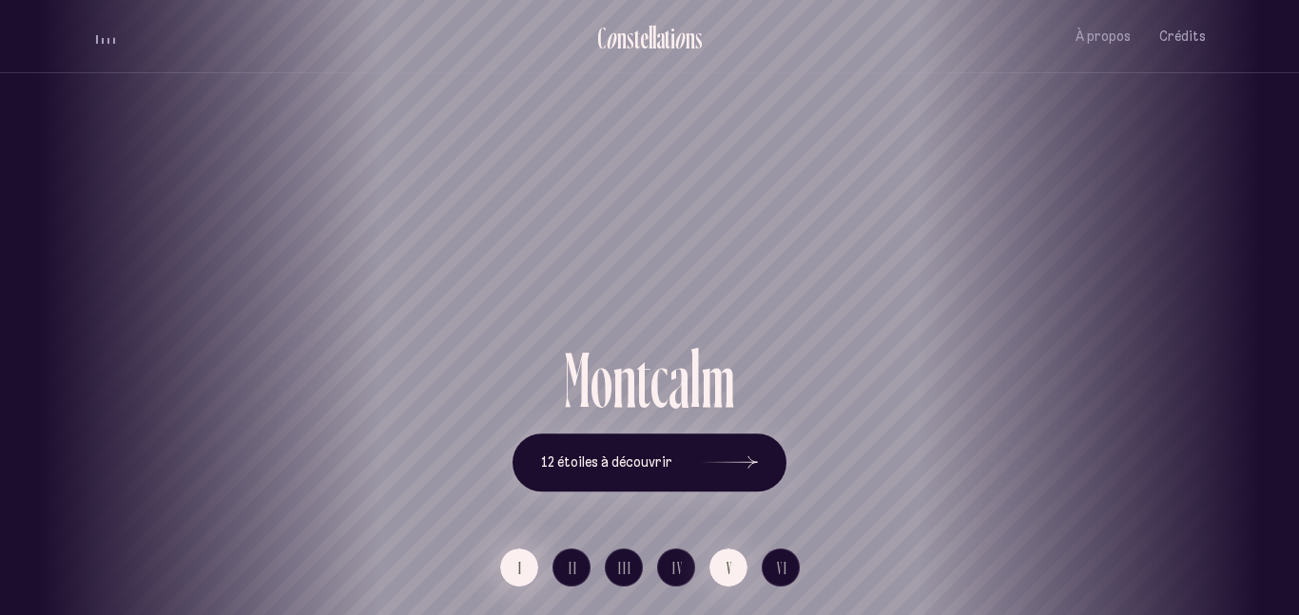
click at [518, 564] on span "I" at bounding box center [520, 568] width 5 height 16
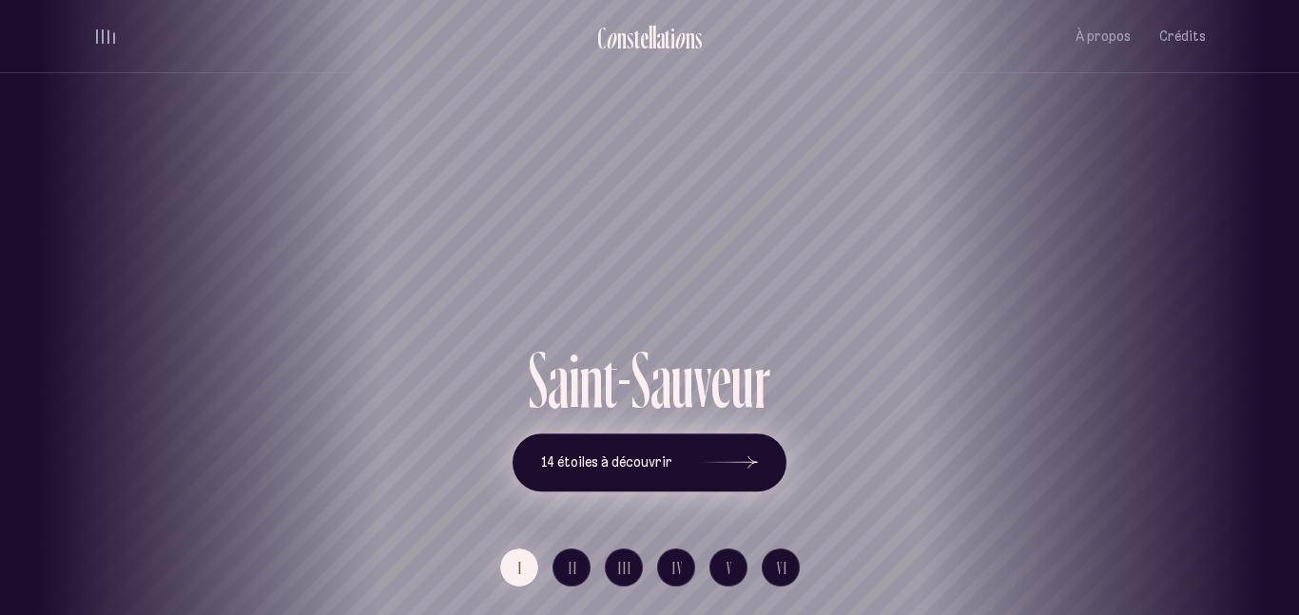
click at [667, 457] on span "14 étoiles à découvrir" at bounding box center [606, 462] width 131 height 16
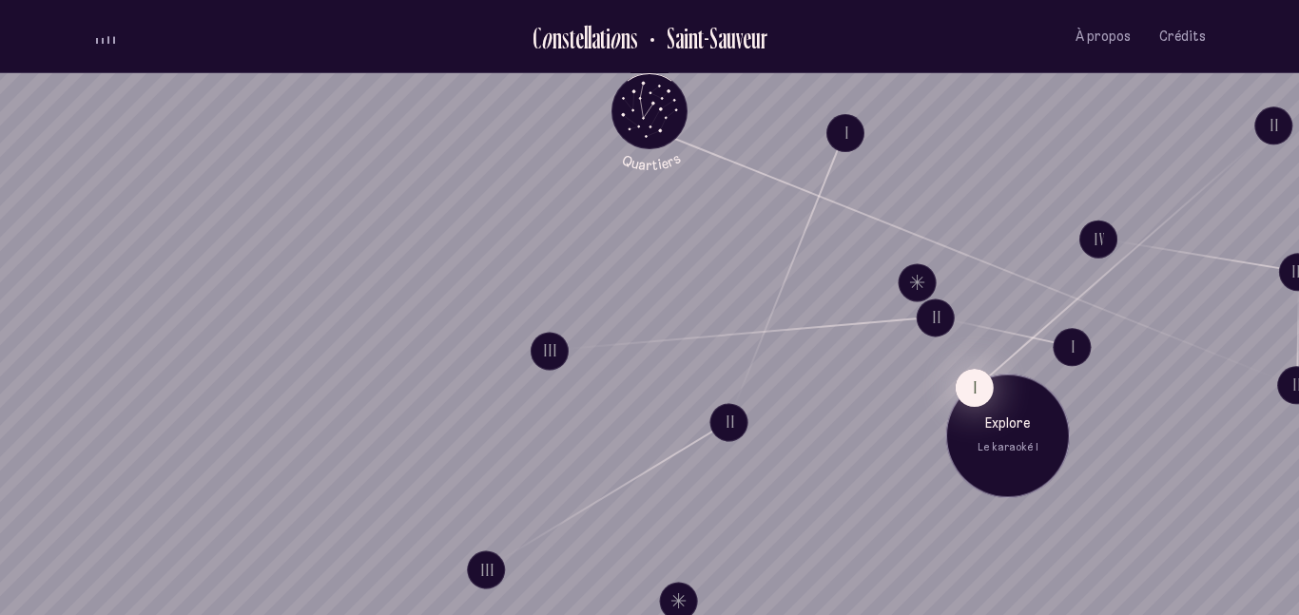
click at [974, 384] on button "I" at bounding box center [975, 387] width 38 height 38
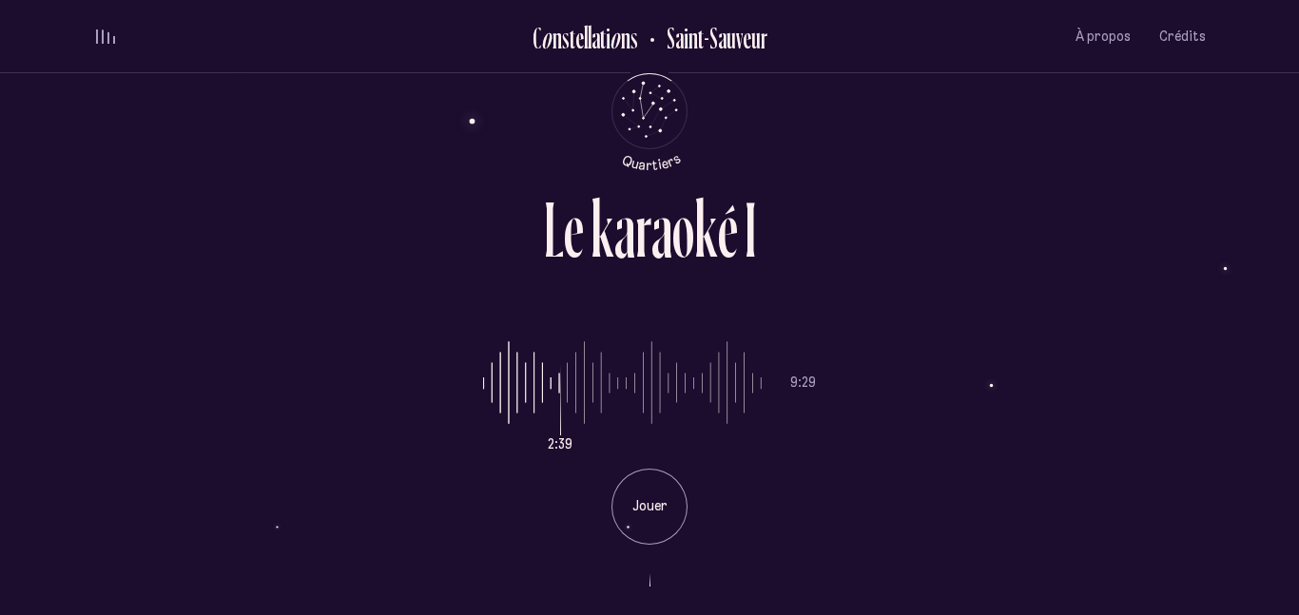
drag, startPoint x: 498, startPoint y: 385, endPoint x: 564, endPoint y: 398, distance: 66.9
click at [564, 398] on input "range" at bounding box center [622, 383] width 279 height 143
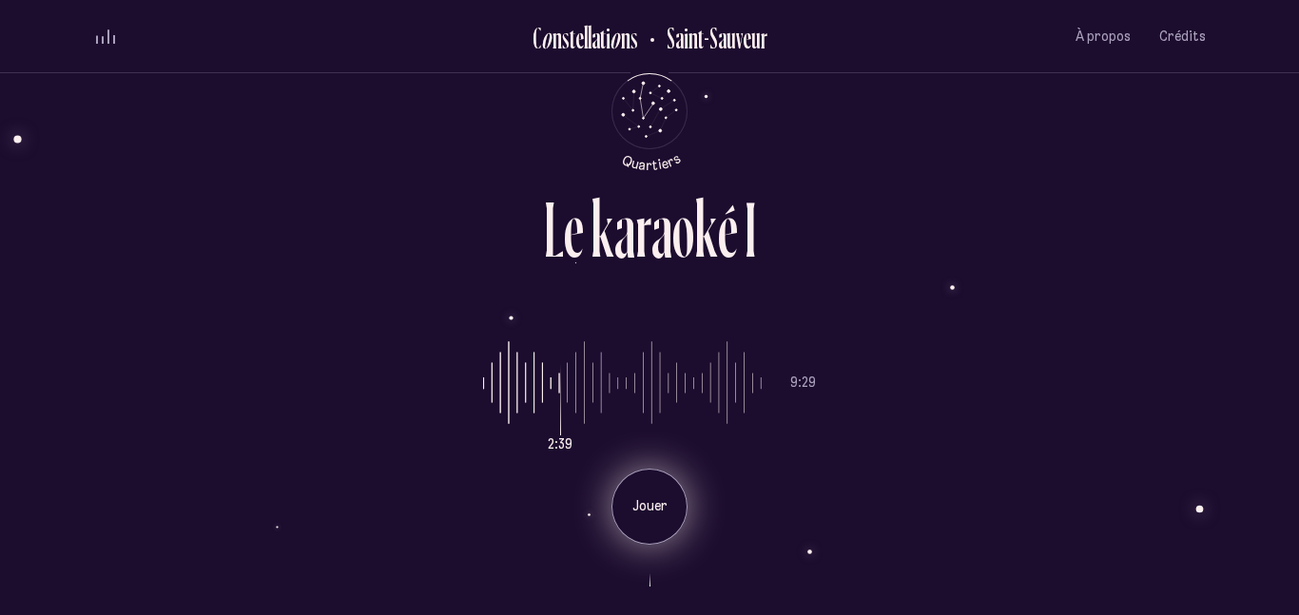
click at [636, 511] on p "Jouer" at bounding box center [650, 506] width 48 height 19
click at [532, 388] on input "range" at bounding box center [622, 383] width 279 height 143
click at [632, 505] on p "Pause" at bounding box center [650, 506] width 48 height 19
drag, startPoint x: 528, startPoint y: 407, endPoint x: 581, endPoint y: 412, distance: 53.5
type input "***"
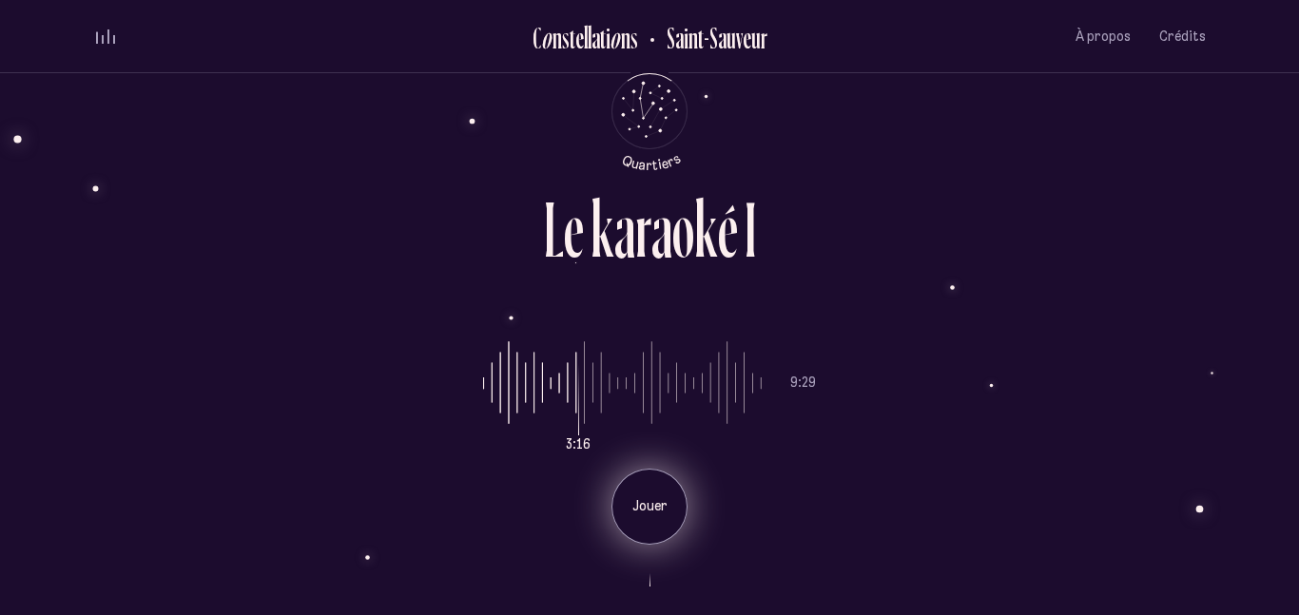
click at [581, 412] on input "range" at bounding box center [622, 383] width 279 height 143
click at [621, 480] on div "Jouer" at bounding box center [649, 507] width 76 height 76
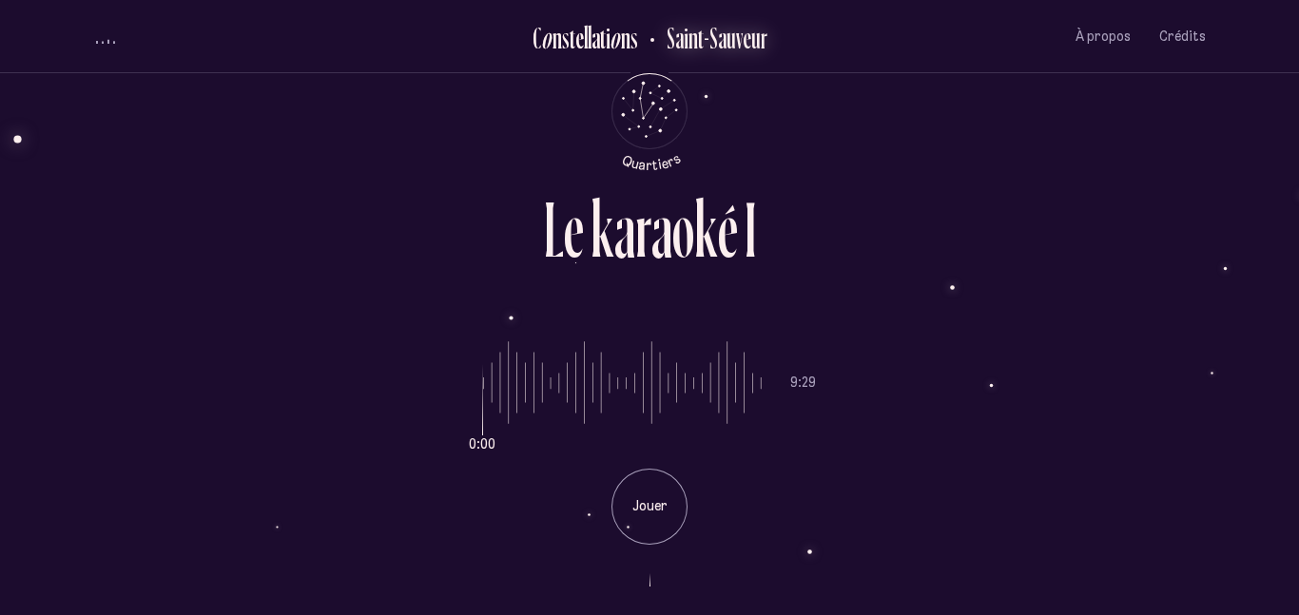
click at [707, 40] on h2 "Saint-Sauveur" at bounding box center [709, 37] width 115 height 31
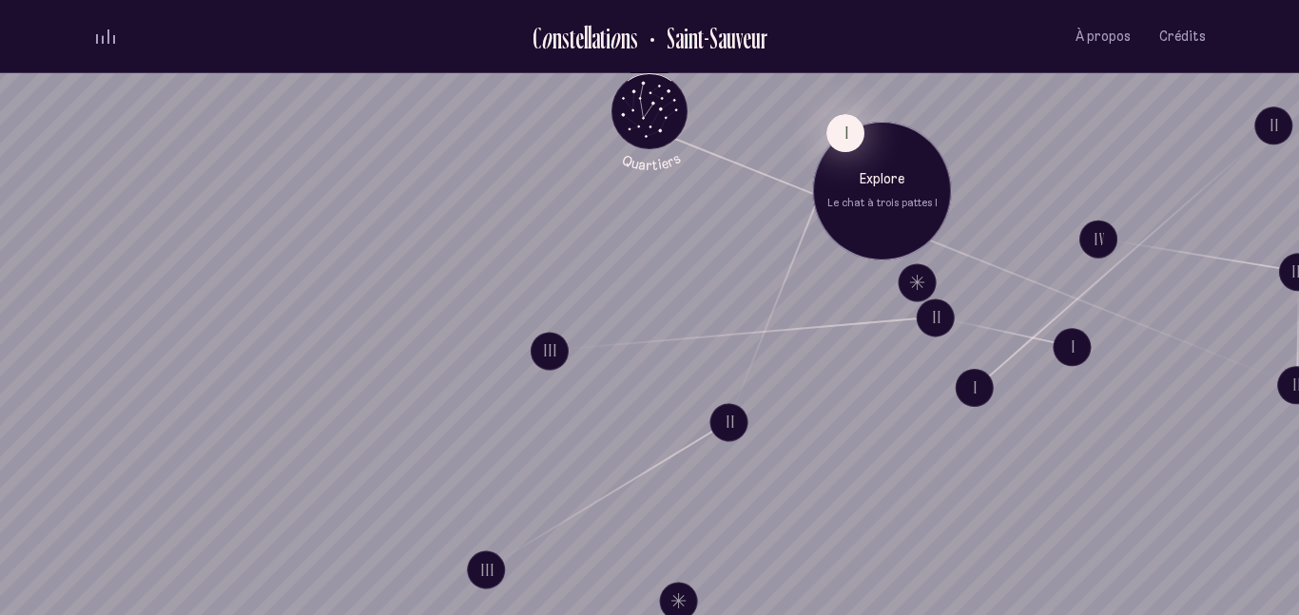
click at [853, 120] on button "I" at bounding box center [845, 133] width 38 height 38
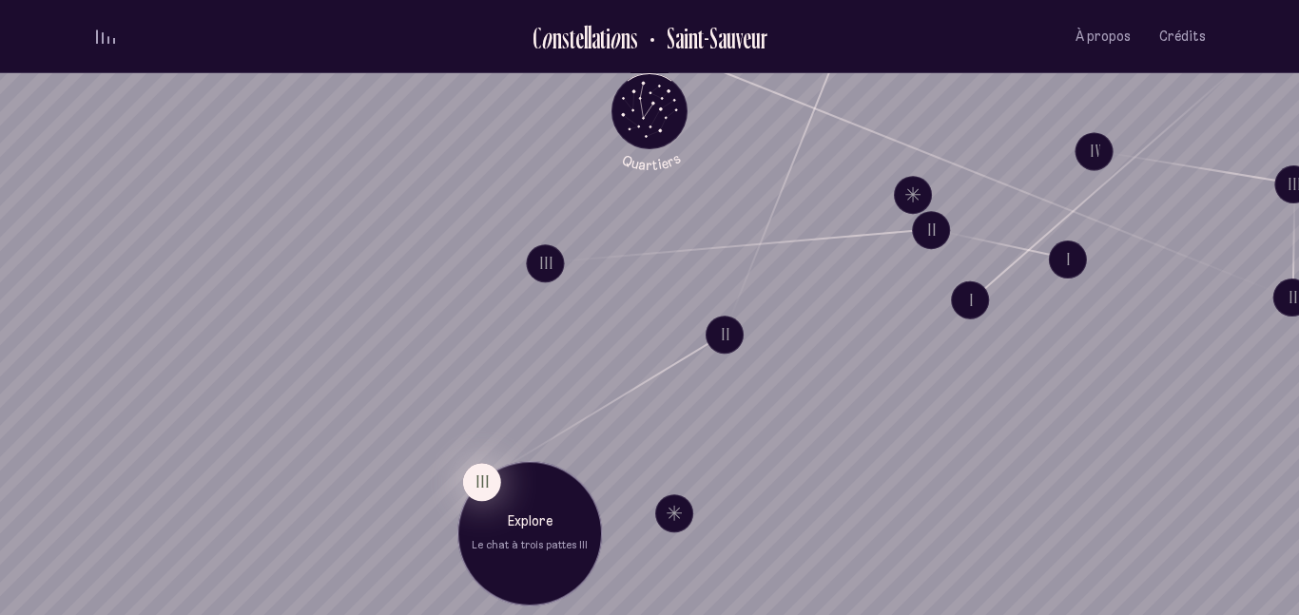
click at [473, 488] on button "III" at bounding box center [482, 482] width 38 height 38
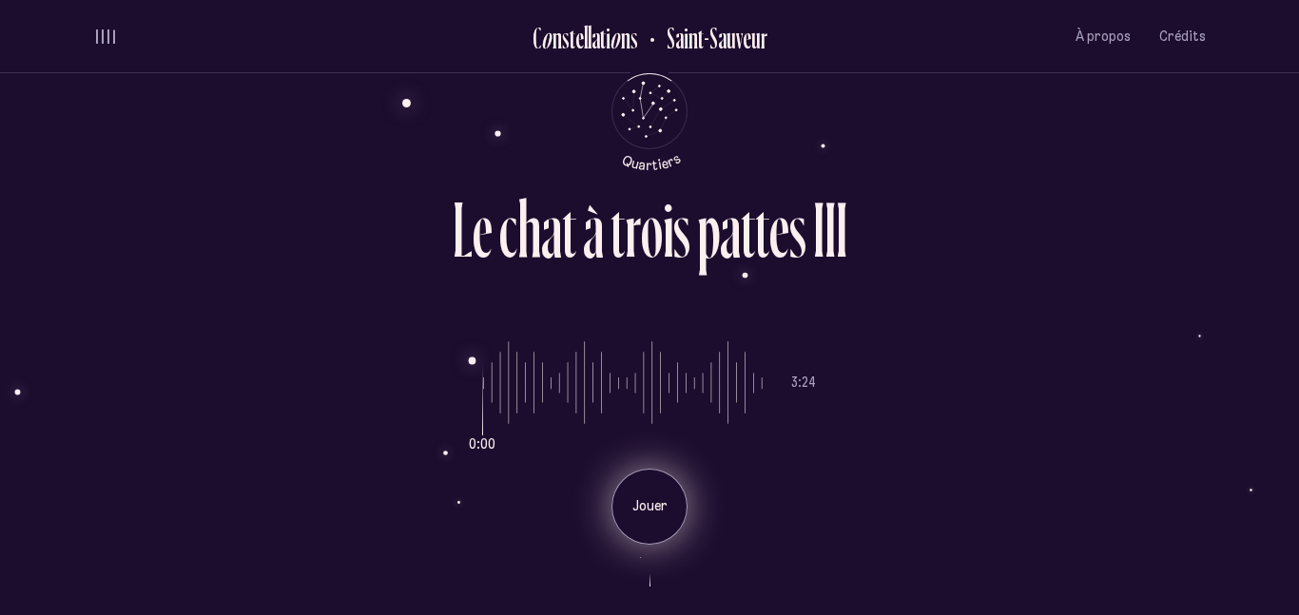
click at [640, 508] on p "Jouer" at bounding box center [650, 506] width 48 height 19
click at [628, 107] on icon "Retour au menu principal" at bounding box center [649, 109] width 57 height 57
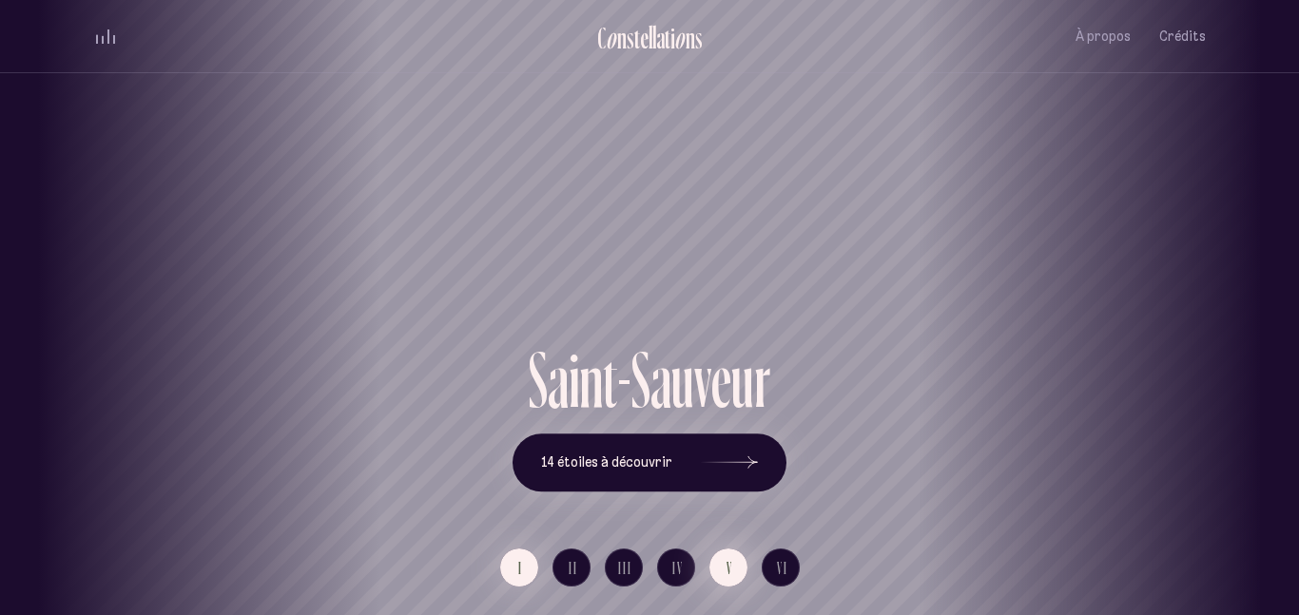
click at [732, 568] on span "V" at bounding box center [729, 568] width 7 height 16
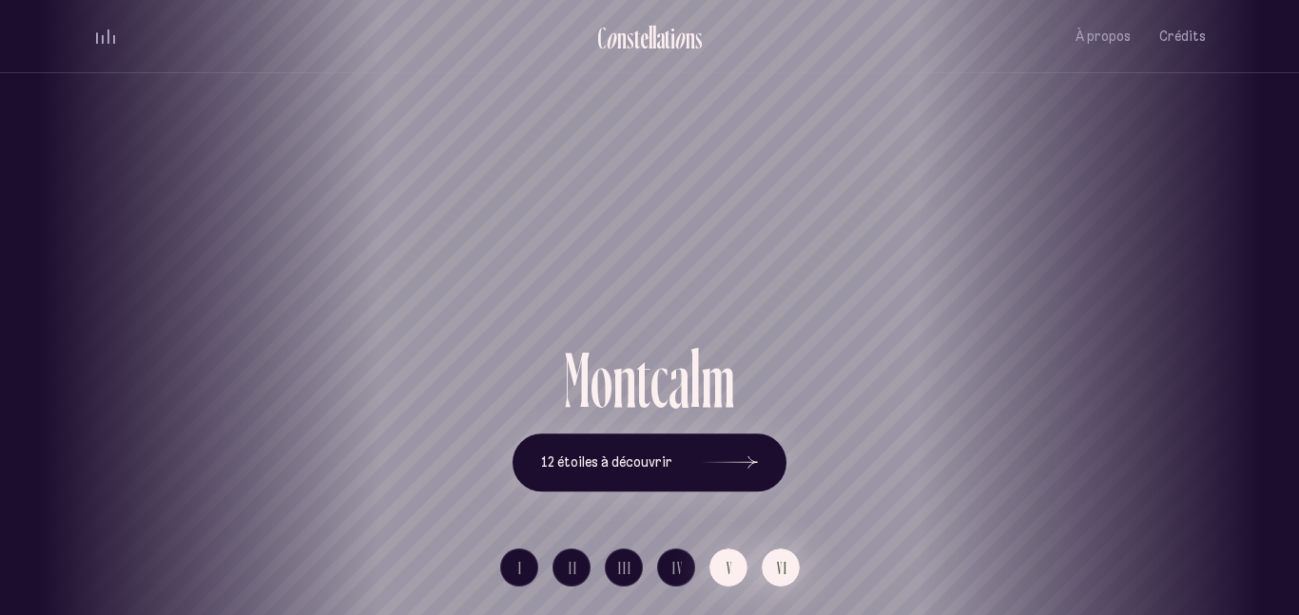
click at [779, 554] on button "VI" at bounding box center [781, 568] width 38 height 38
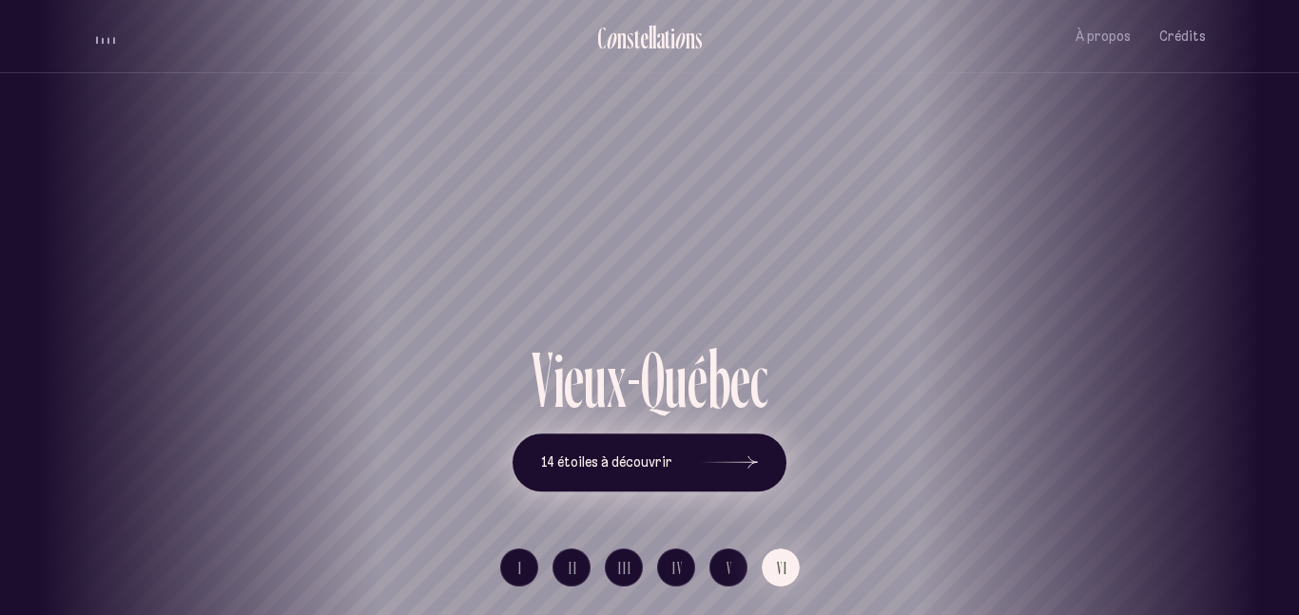
click at [631, 473] on button "14 étoiles à découvrir" at bounding box center [649, 463] width 274 height 59
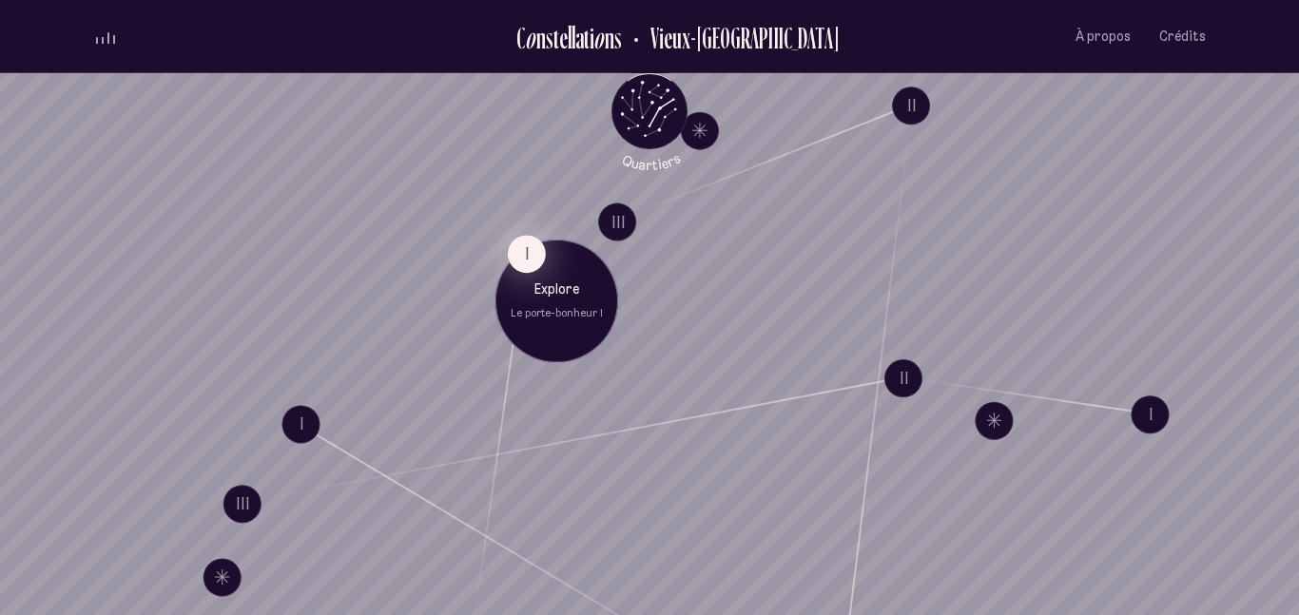
click at [533, 253] on button "I" at bounding box center [527, 254] width 38 height 38
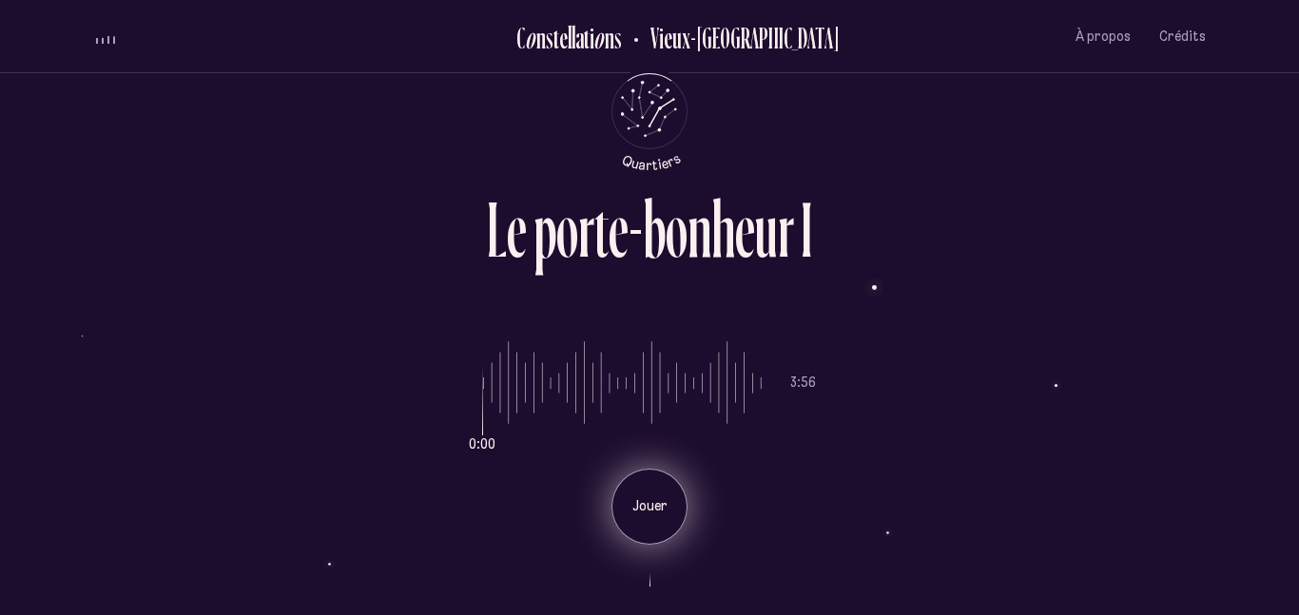
click at [642, 504] on p "Jouer" at bounding box center [650, 506] width 48 height 19
click at [702, 38] on h2 "Vieux-[GEOGRAPHIC_DATA]" at bounding box center [737, 37] width 203 height 31
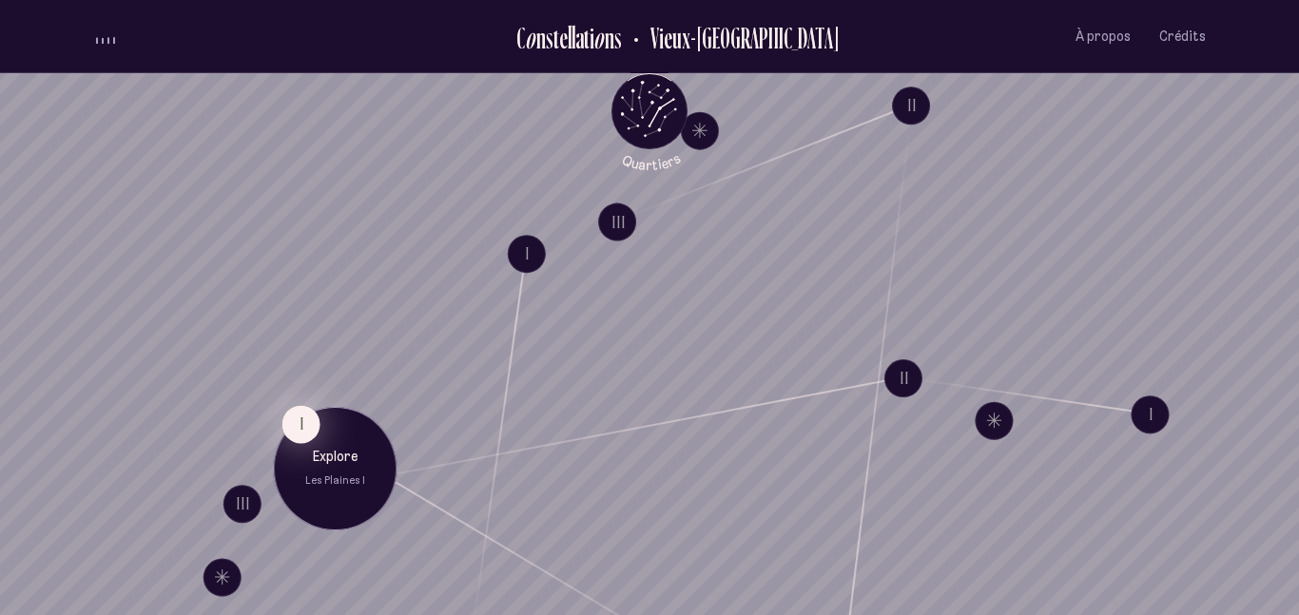
click at [299, 428] on button "I" at bounding box center [300, 424] width 38 height 38
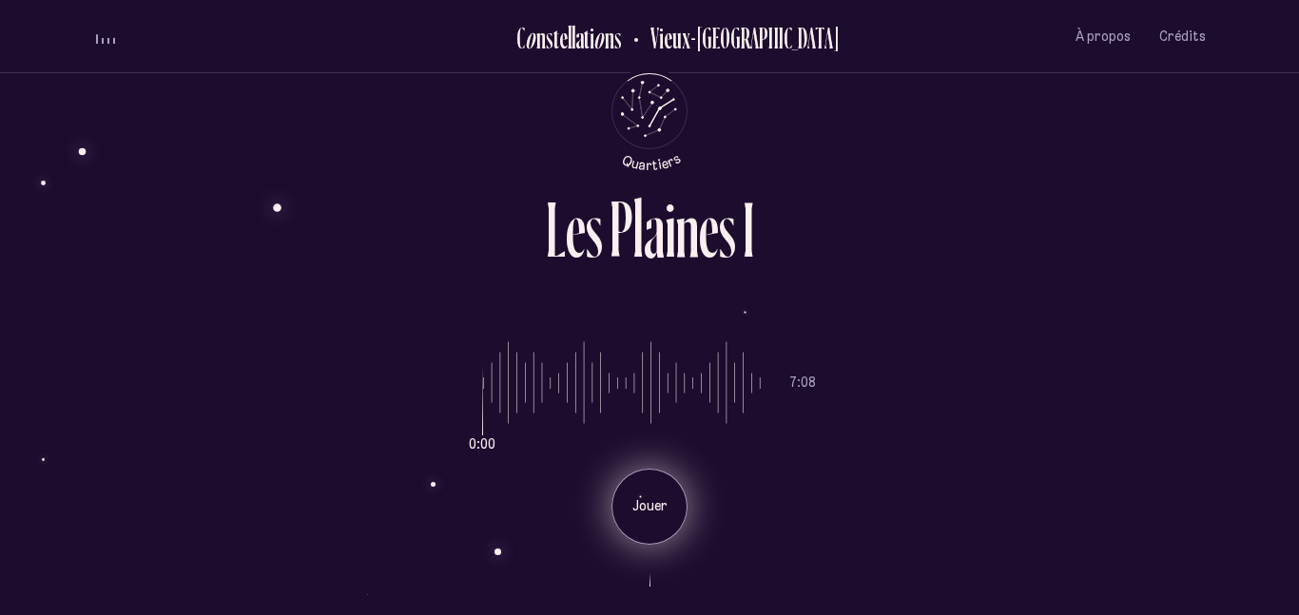
click at [647, 486] on div "Jouer" at bounding box center [649, 507] width 76 height 76
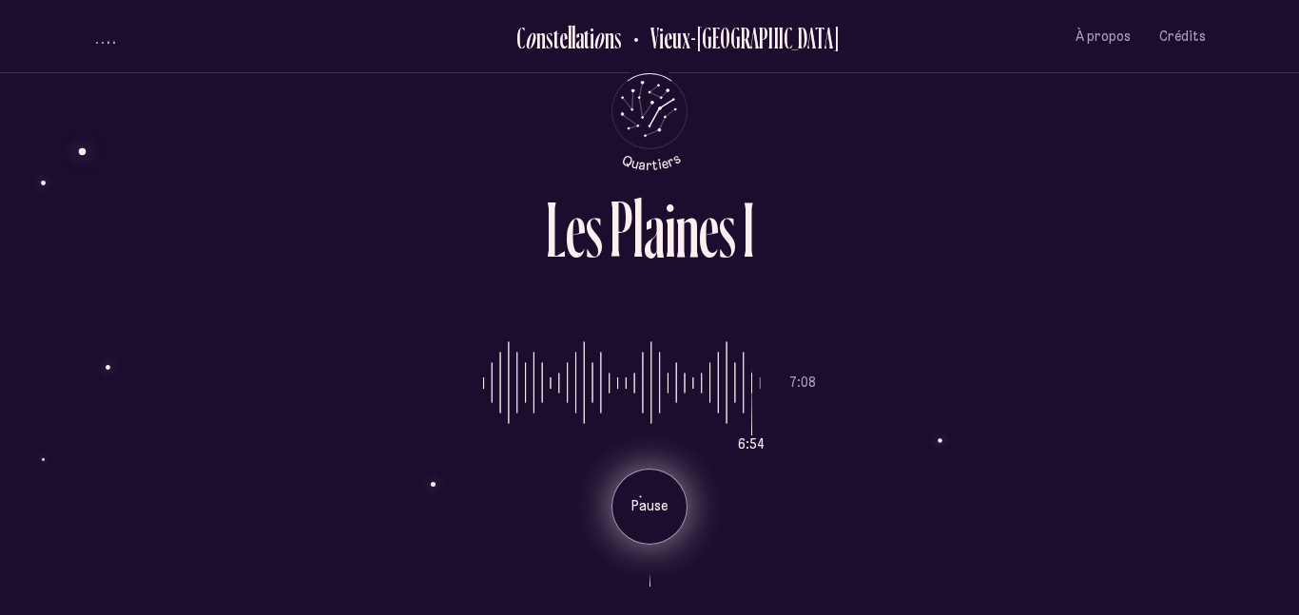
click at [647, 486] on div "Pause" at bounding box center [649, 507] width 76 height 76
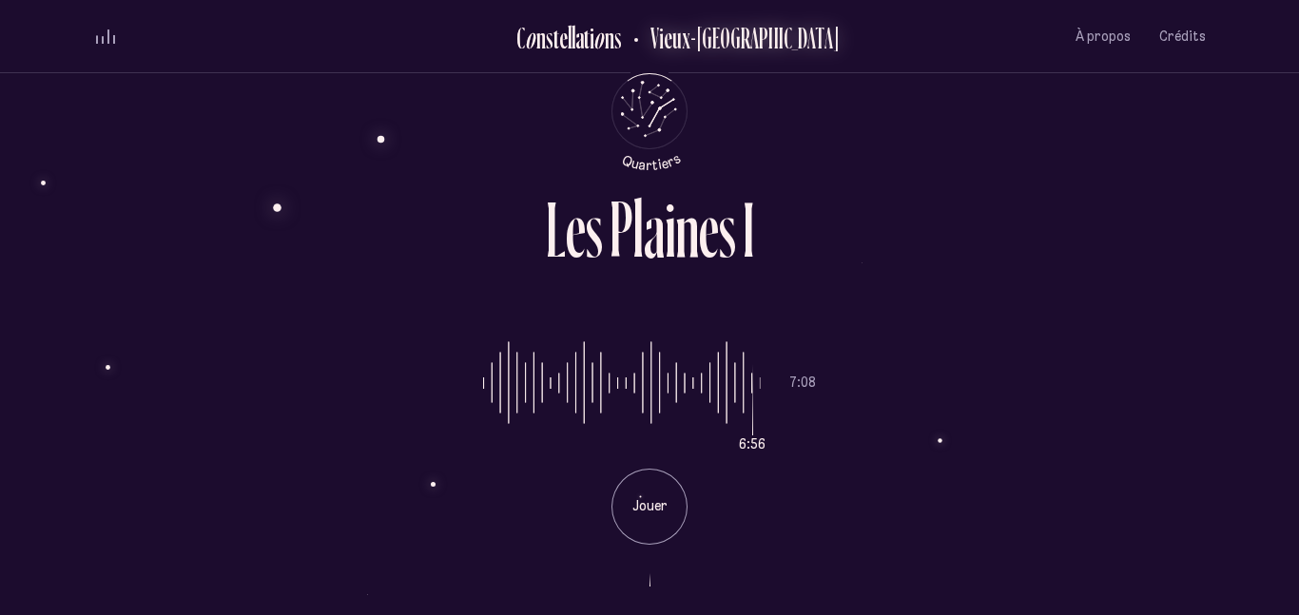
click at [718, 46] on h2 "Vieux-[GEOGRAPHIC_DATA]" at bounding box center [737, 37] width 203 height 31
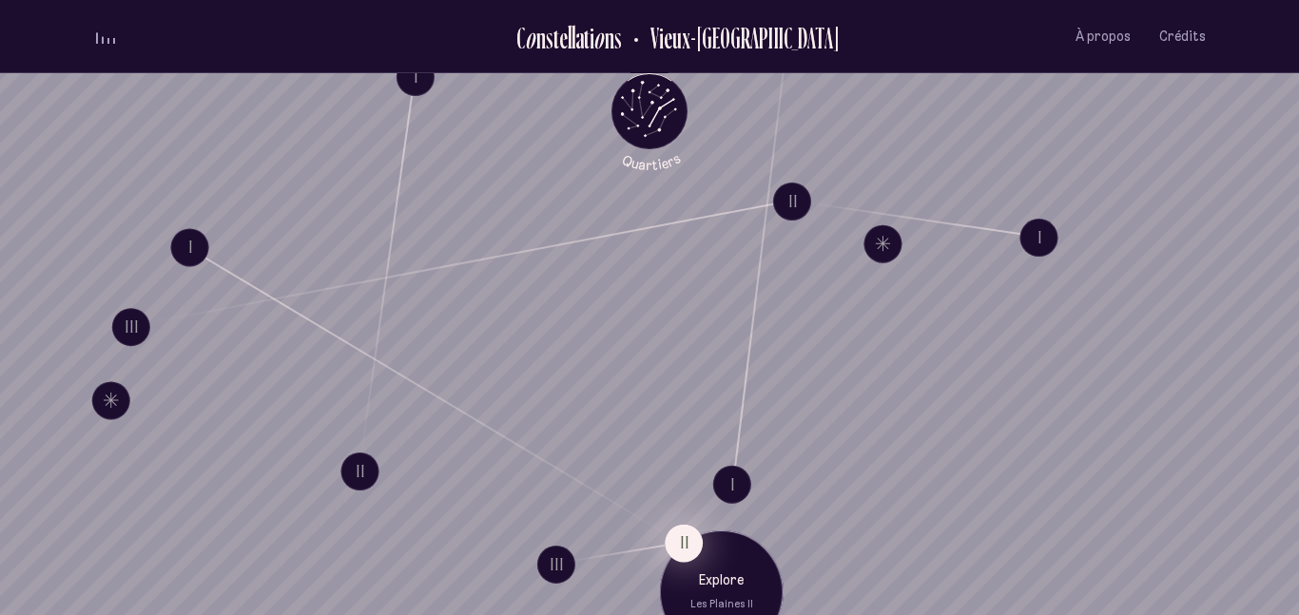
click at [674, 541] on button "II" at bounding box center [684, 543] width 38 height 38
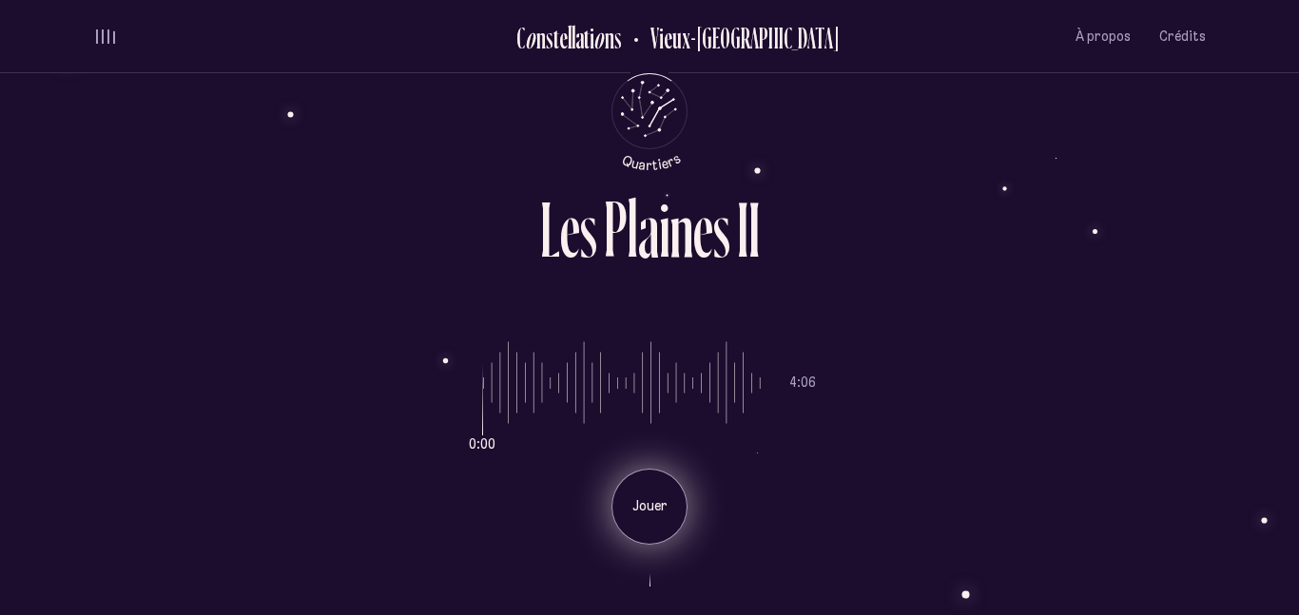
click at [647, 526] on div "Jouer" at bounding box center [649, 507] width 76 height 76
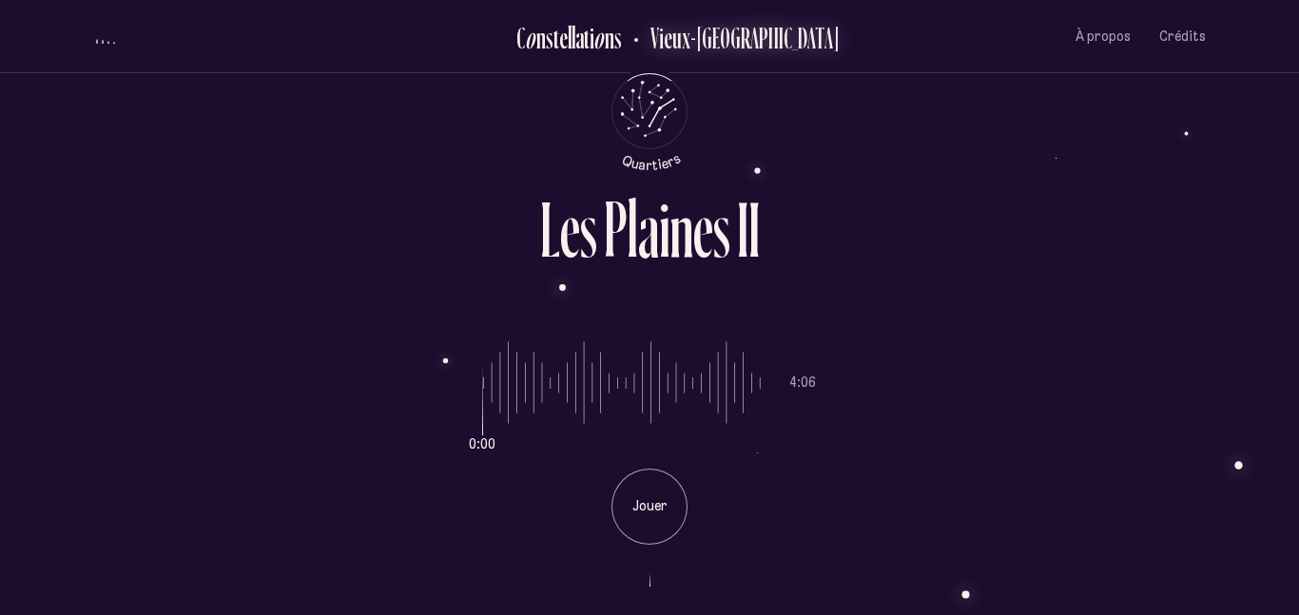
click at [712, 39] on h2 "Vieux-[GEOGRAPHIC_DATA]" at bounding box center [737, 37] width 203 height 31
